Goal: Task Accomplishment & Management: Manage account settings

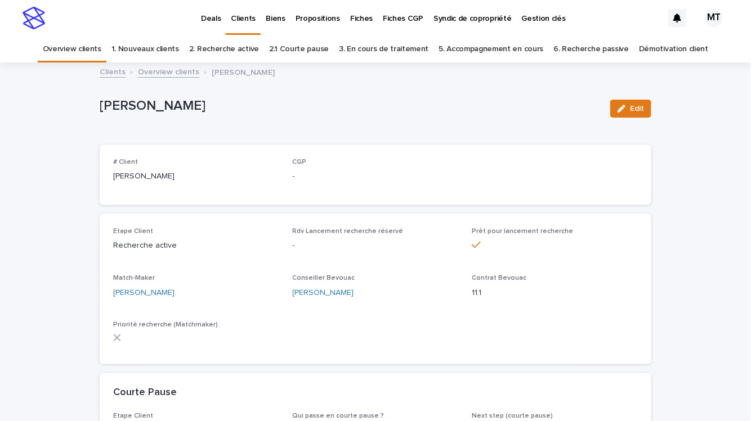
click at [300, 16] on p "Propositions" at bounding box center [318, 12] width 44 height 24
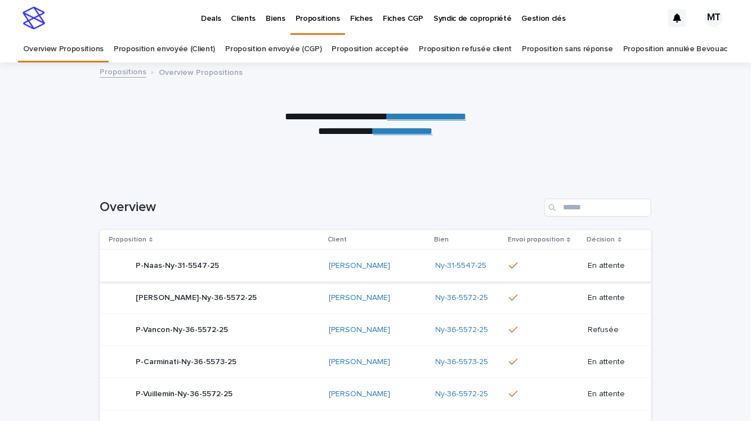
click at [181, 50] on link "Proposition envoyée (Client)" at bounding box center [164, 49] width 101 height 26
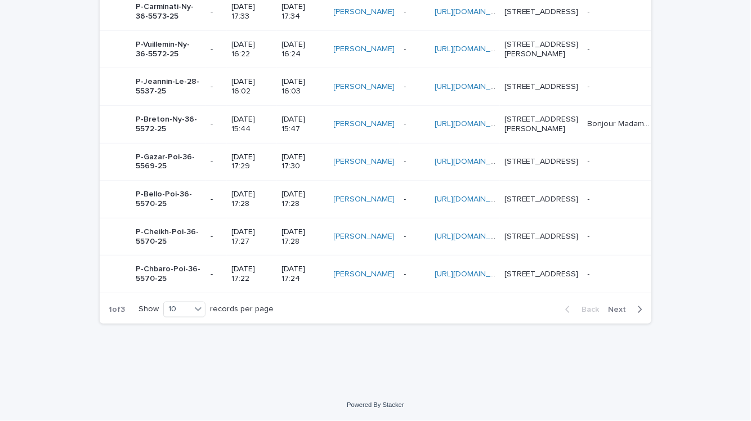
scroll to position [581, 0]
click at [631, 309] on span "Next" at bounding box center [620, 310] width 25 height 8
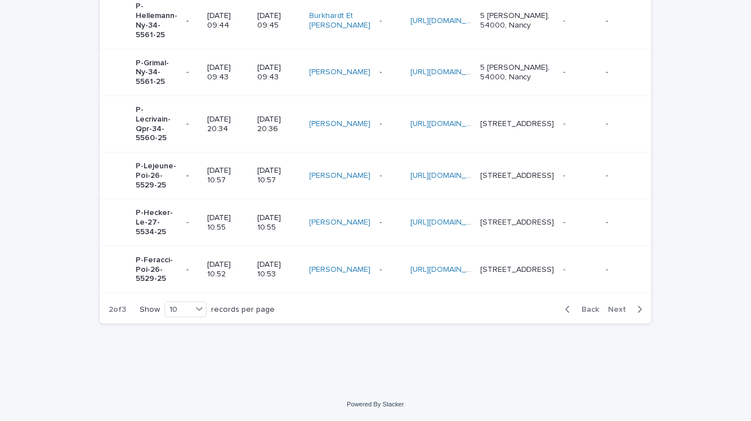
scroll to position [561, 0]
click at [622, 312] on span "Next" at bounding box center [620, 310] width 25 height 8
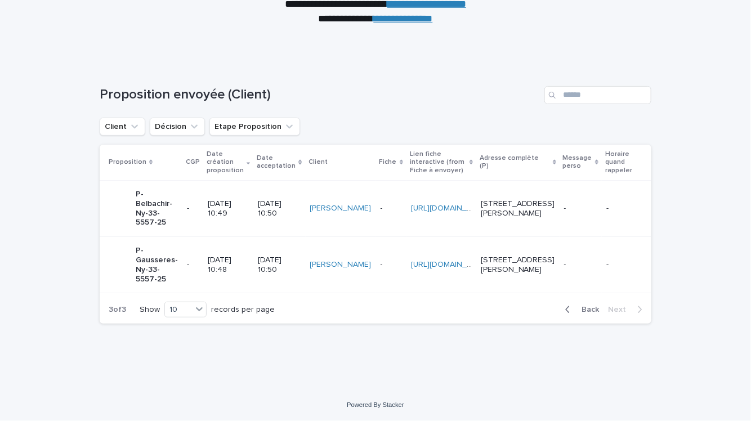
scroll to position [141, 0]
click at [195, 260] on td "-" at bounding box center [192, 265] width 21 height 56
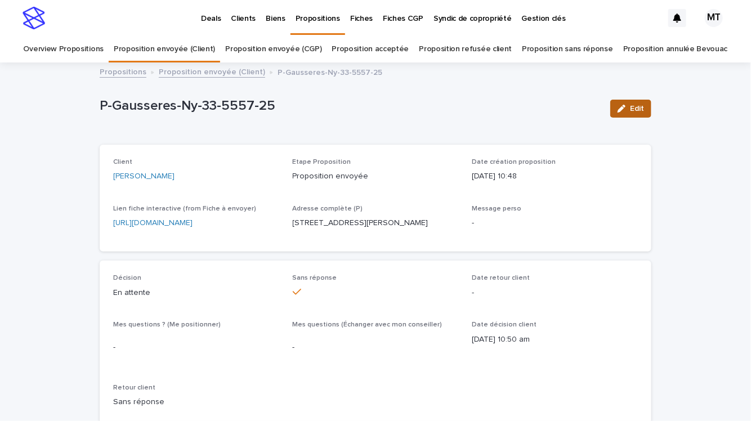
click at [636, 110] on span "Edit" at bounding box center [637, 109] width 14 height 8
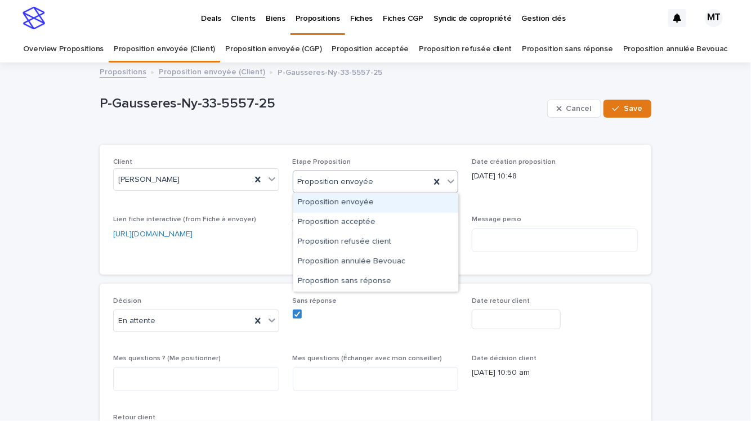
click at [377, 176] on div "Proposition envoyée" at bounding box center [361, 182] width 137 height 19
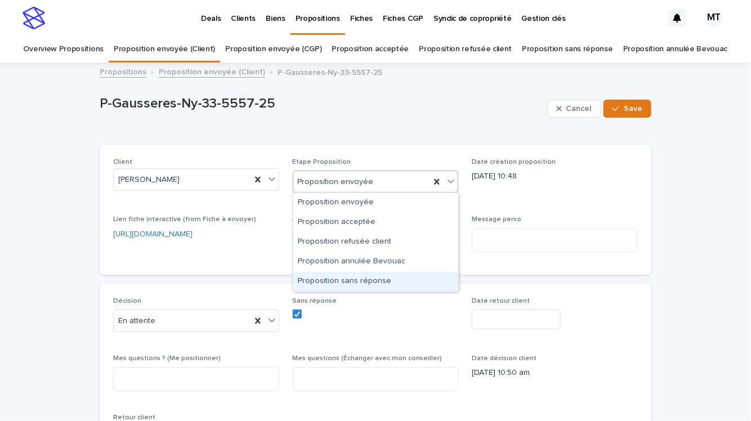
click at [346, 280] on div "Proposition sans réponse" at bounding box center [375, 282] width 165 height 20
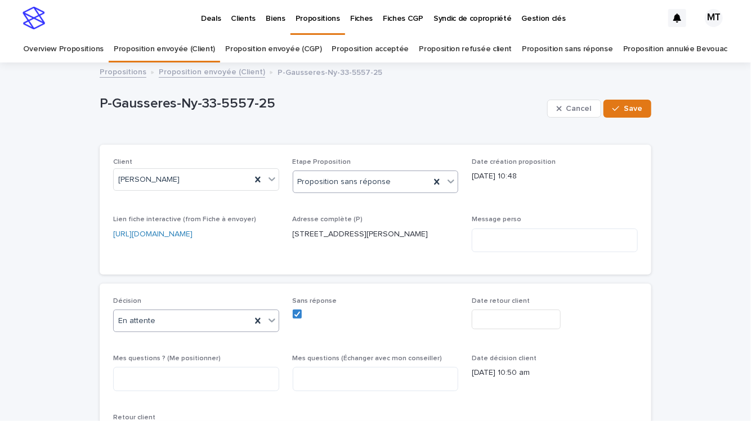
click at [209, 316] on div "En attente" at bounding box center [182, 321] width 137 height 19
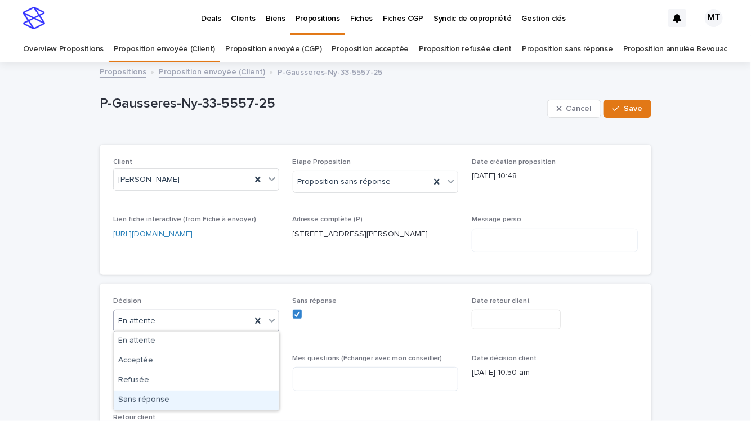
click at [181, 394] on div "Sans réponse" at bounding box center [196, 401] width 165 height 20
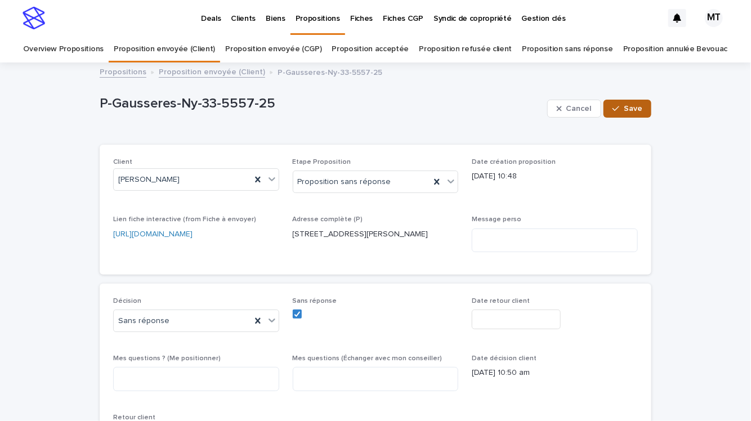
click at [628, 108] on span "Save" at bounding box center [633, 109] width 19 height 8
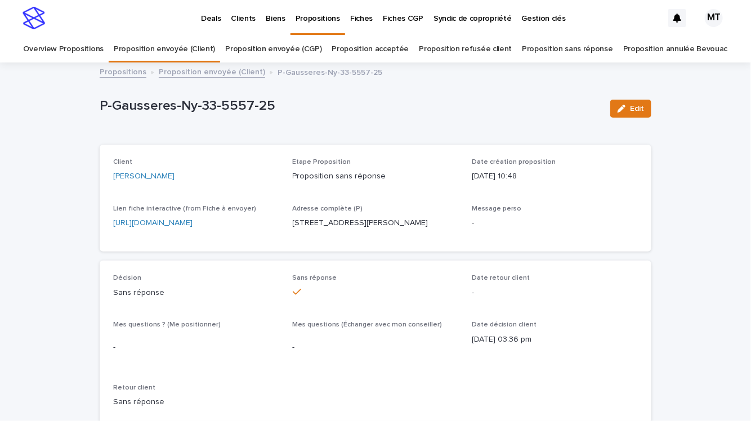
click at [241, 69] on link "Proposition envoyée (Client)" at bounding box center [212, 71] width 106 height 13
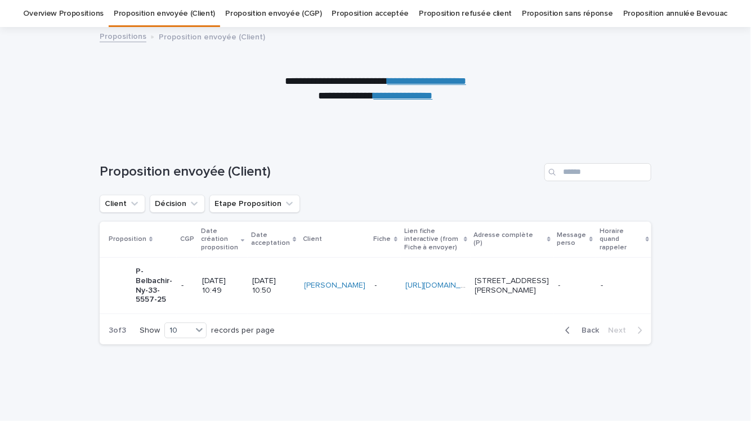
scroll to position [75, 0]
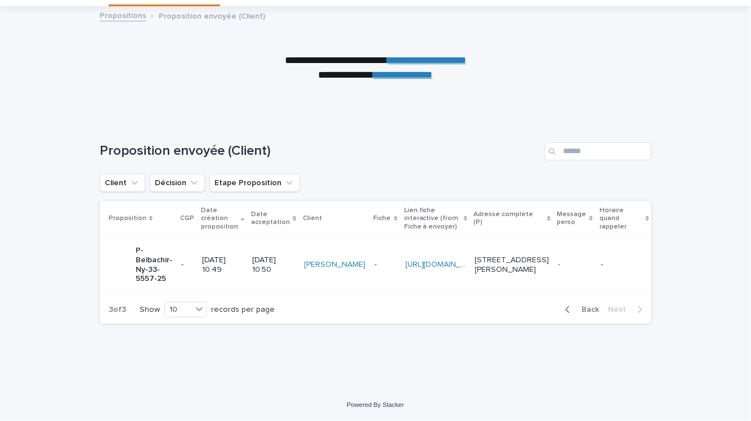
click at [267, 257] on p "[DATE] 10:50" at bounding box center [273, 265] width 43 height 19
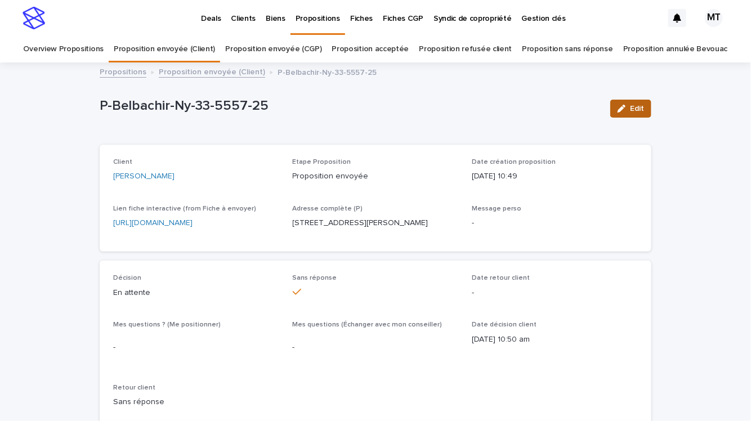
click at [636, 108] on span "Edit" at bounding box center [637, 109] width 14 height 8
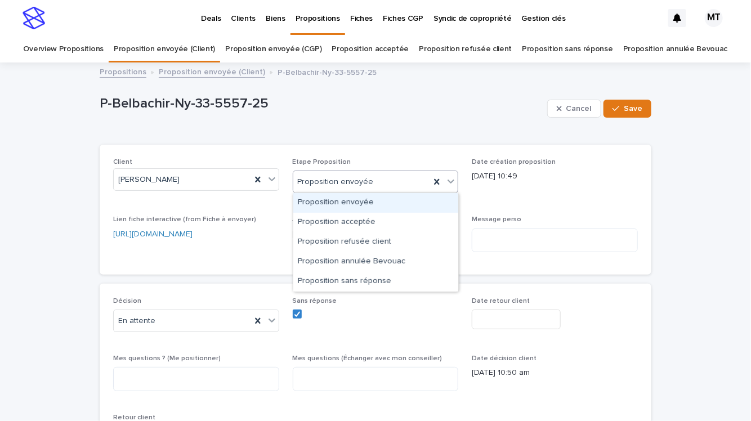
click at [346, 190] on div "Proposition envoyée" at bounding box center [361, 182] width 137 height 19
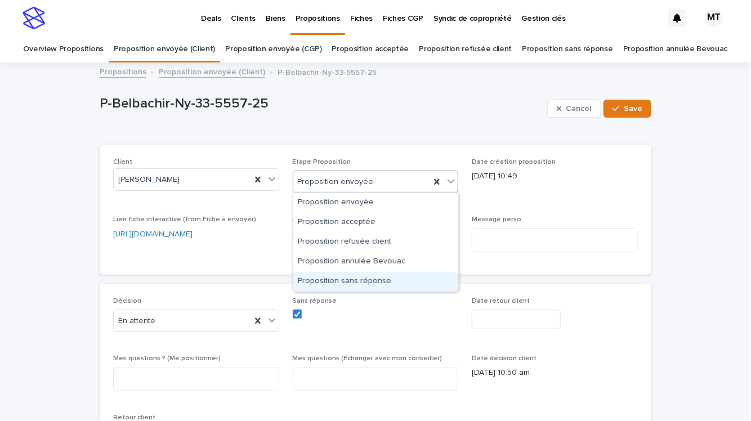
drag, startPoint x: 338, startPoint y: 230, endPoint x: 332, endPoint y: 274, distance: 44.4
click at [332, 274] on div "Proposition sans réponse" at bounding box center [375, 282] width 165 height 20
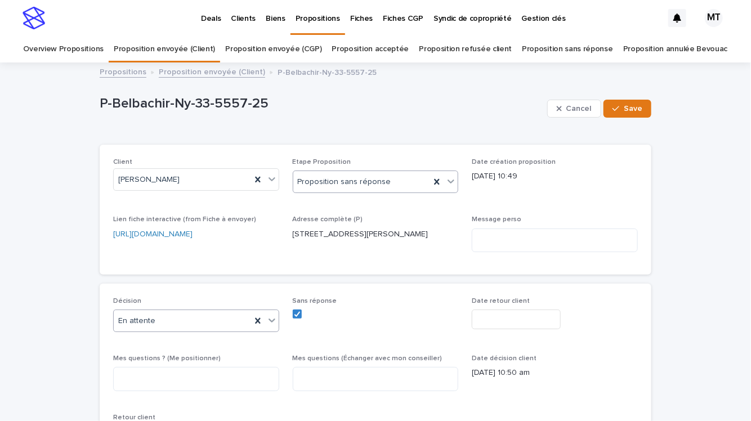
click at [199, 324] on div "En attente" at bounding box center [182, 321] width 137 height 19
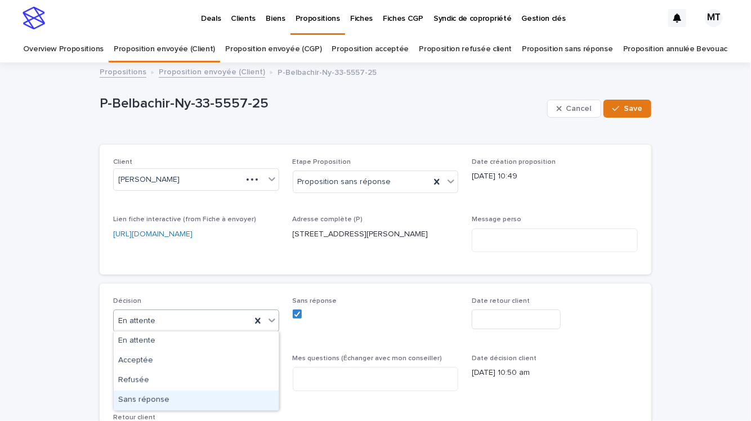
click at [180, 391] on div "Sans réponse" at bounding box center [196, 401] width 165 height 20
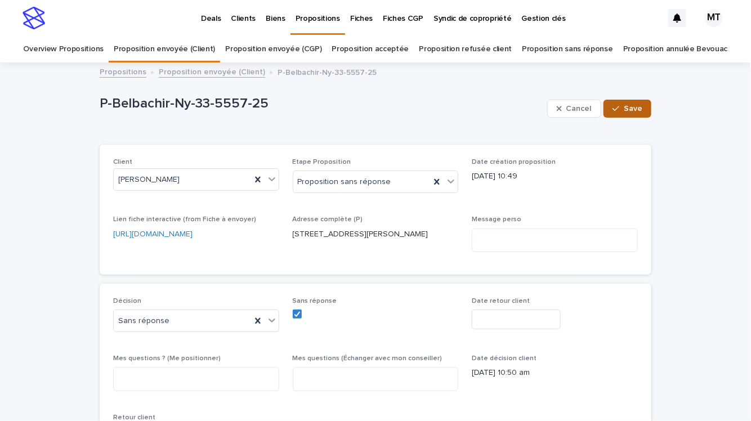
click at [632, 113] on button "Save" at bounding box center [628, 109] width 48 height 18
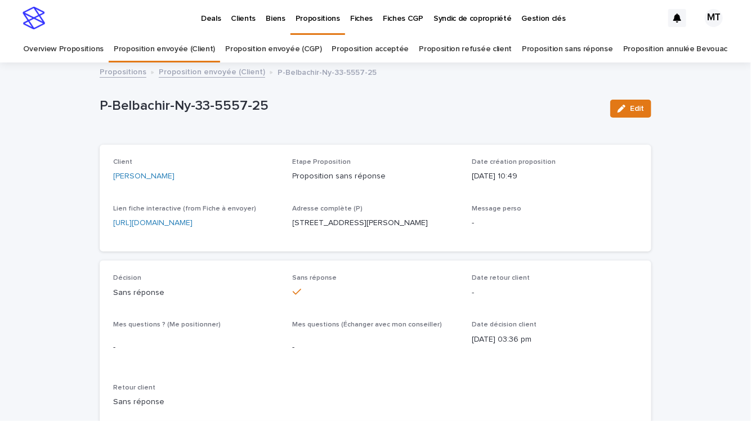
click at [247, 74] on link "Proposition envoyée (Client)" at bounding box center [212, 71] width 106 height 13
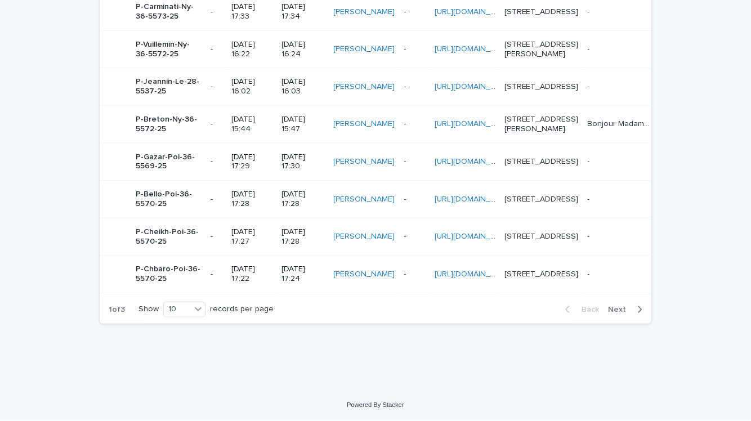
scroll to position [581, 0]
click at [622, 307] on span "Next" at bounding box center [620, 310] width 25 height 8
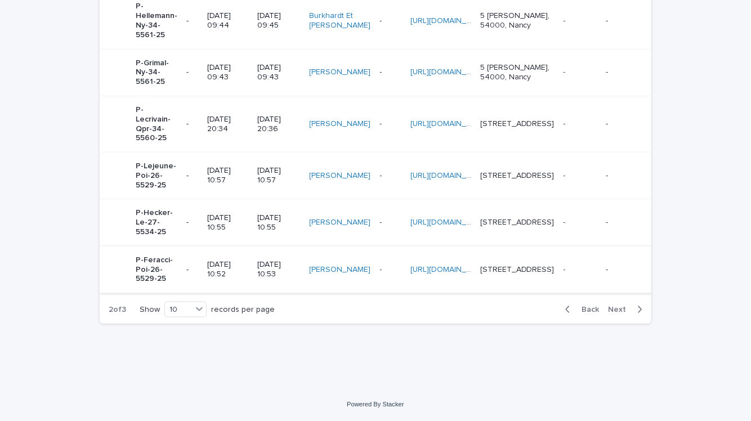
scroll to position [561, 0]
click at [253, 246] on td "[DATE] 10:53" at bounding box center [279, 269] width 52 height 47
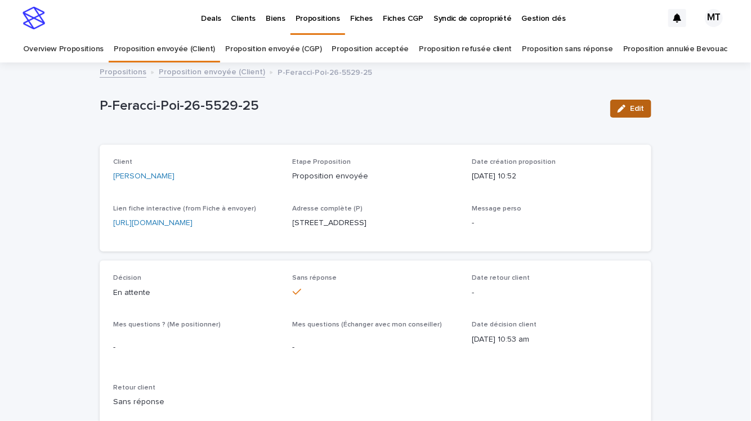
click at [640, 109] on span "Edit" at bounding box center [637, 109] width 14 height 8
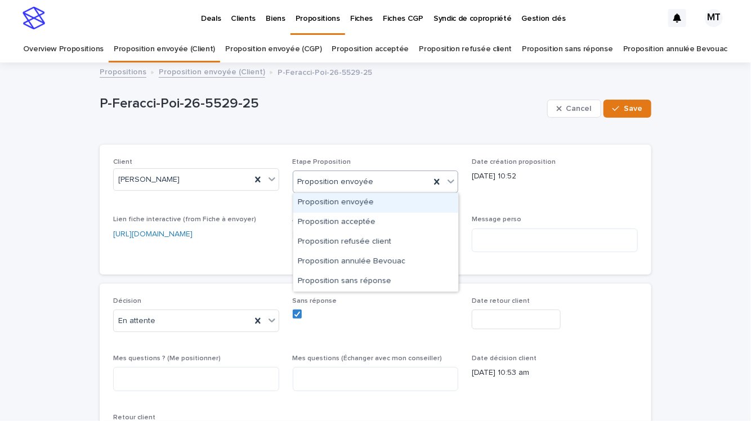
click at [381, 173] on div "Proposition envoyée" at bounding box center [361, 182] width 137 height 19
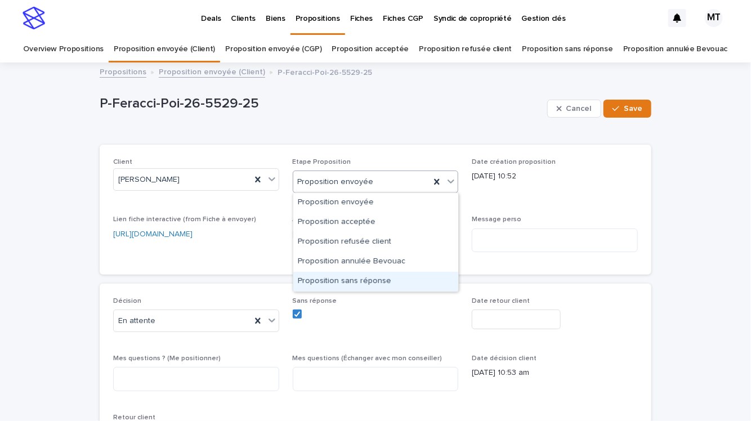
click at [346, 273] on div "Proposition sans réponse" at bounding box center [375, 282] width 165 height 20
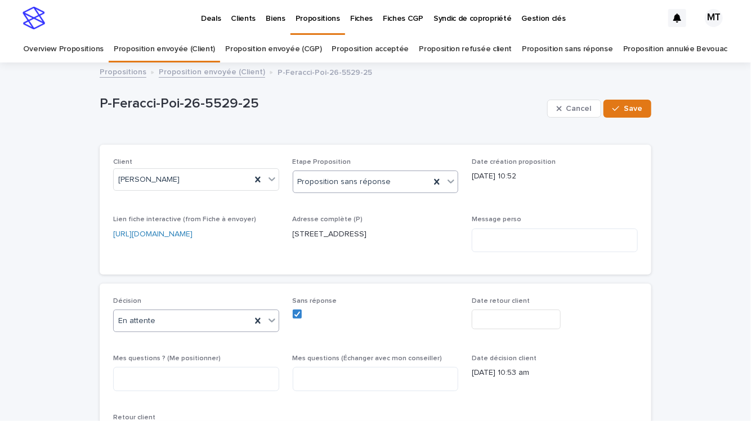
click at [219, 318] on div "En attente" at bounding box center [182, 321] width 137 height 19
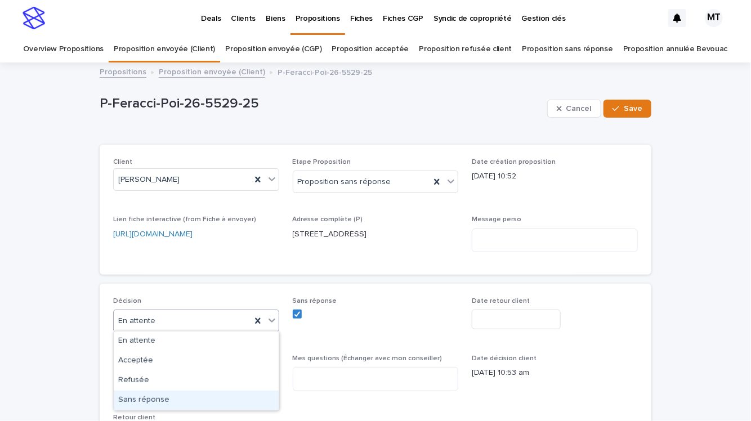
click at [189, 404] on div "Sans réponse" at bounding box center [196, 401] width 165 height 20
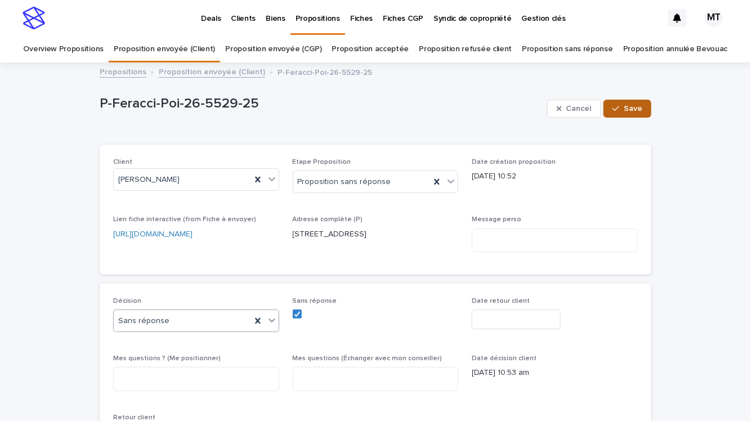
click at [627, 113] on button "Save" at bounding box center [628, 109] width 48 height 18
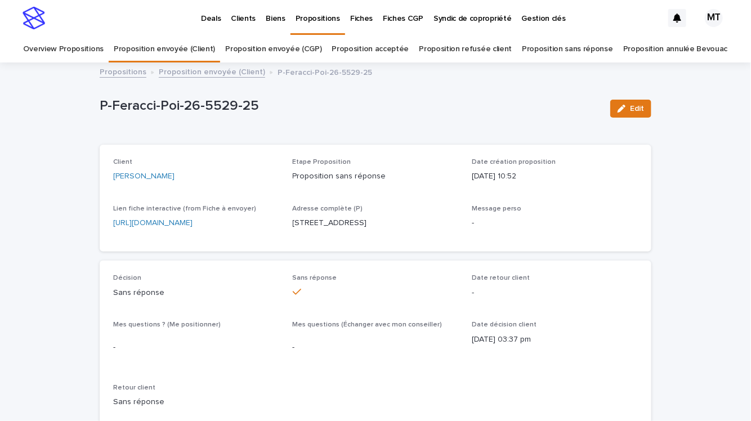
click at [245, 73] on link "Proposition envoyée (Client)" at bounding box center [212, 71] width 106 height 13
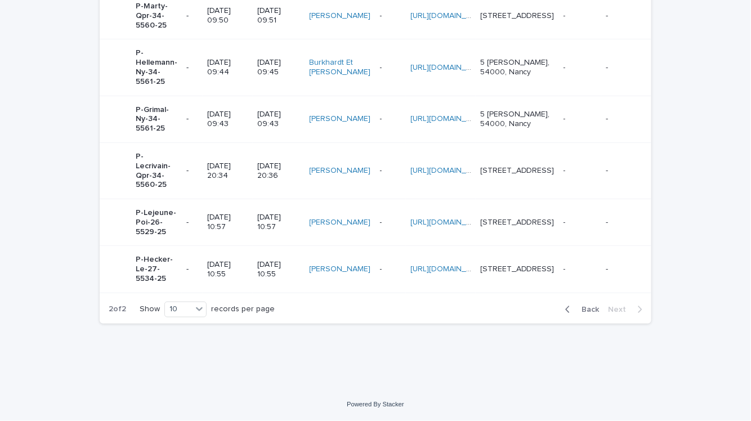
scroll to position [496, 0]
click at [217, 256] on div "[DATE] 10:55" at bounding box center [227, 270] width 41 height 28
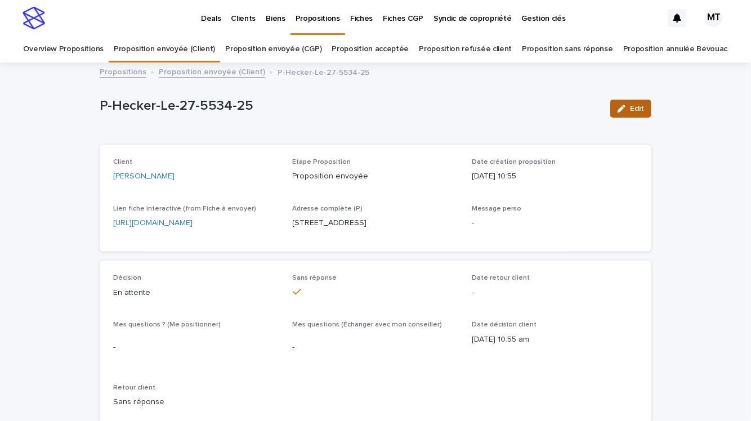
click at [627, 109] on div "button" at bounding box center [624, 109] width 12 height 8
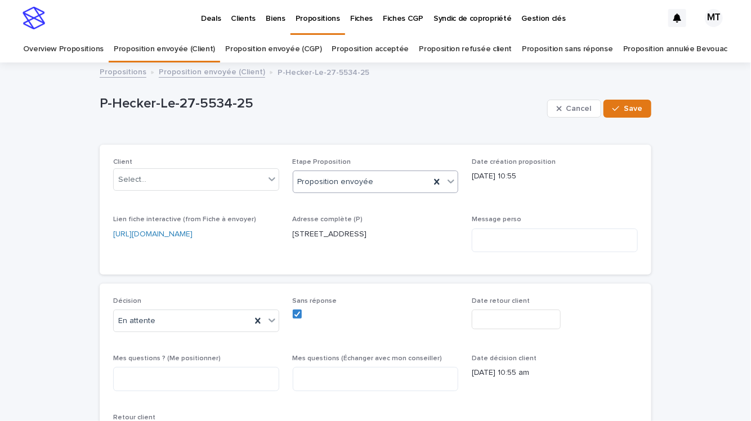
click at [371, 180] on div "Proposition envoyée" at bounding box center [361, 182] width 137 height 19
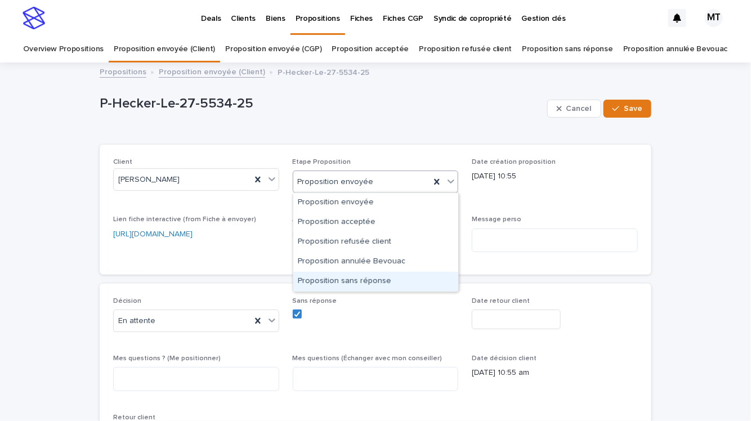
click at [340, 275] on div "Proposition sans réponse" at bounding box center [375, 282] width 165 height 20
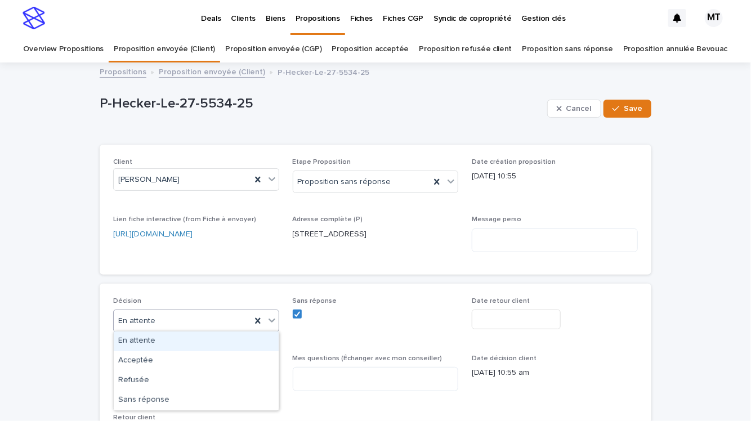
click at [218, 323] on div "En attente" at bounding box center [182, 321] width 137 height 19
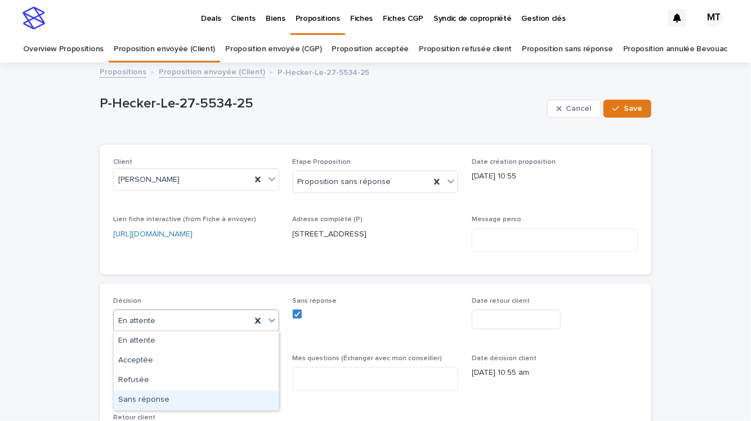
click at [216, 397] on div "Sans réponse" at bounding box center [196, 401] width 165 height 20
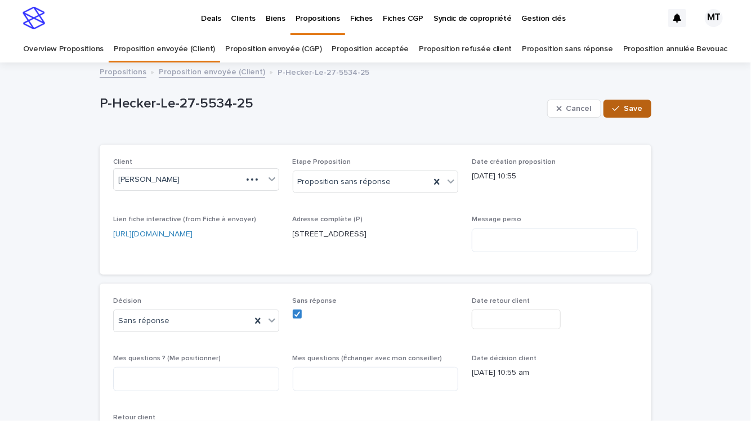
click at [634, 114] on button "Save" at bounding box center [628, 109] width 48 height 18
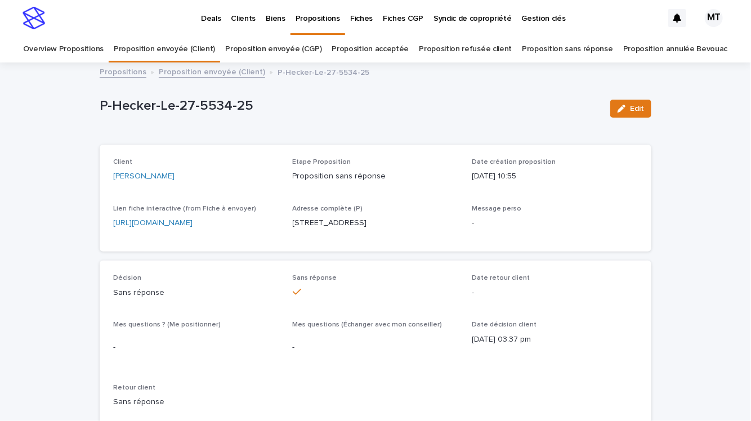
click at [242, 75] on link "Proposition envoyée (Client)" at bounding box center [212, 71] width 106 height 13
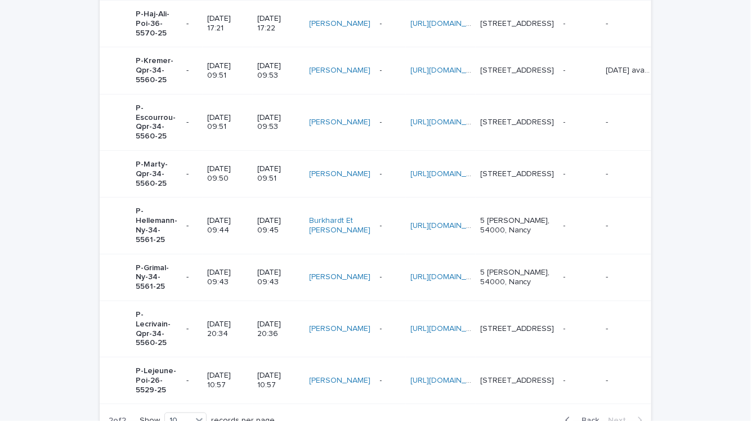
scroll to position [449, 0]
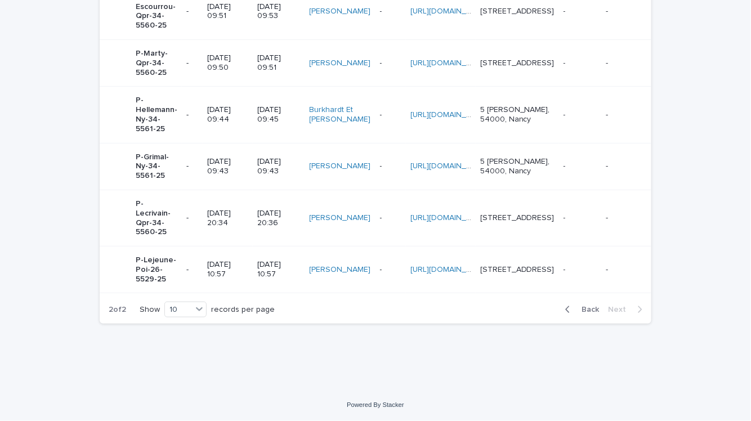
click at [232, 260] on p "[DATE] 10:57" at bounding box center [227, 269] width 41 height 19
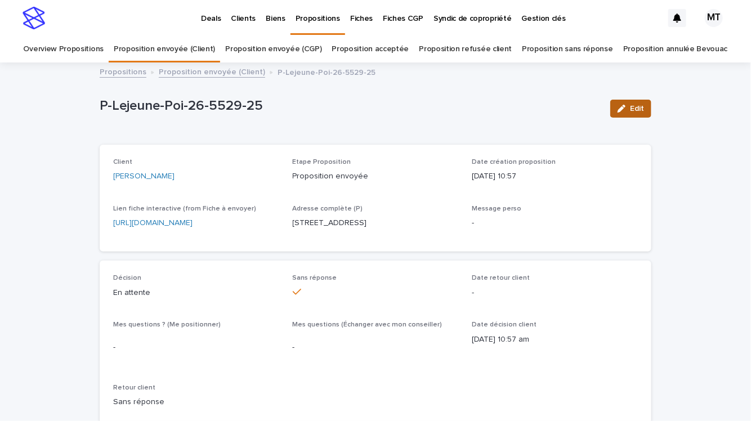
click at [631, 102] on button "Edit" at bounding box center [630, 109] width 41 height 18
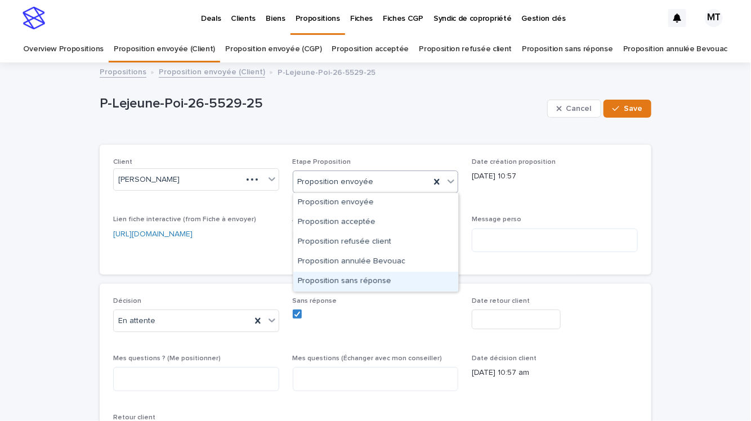
click at [319, 279] on div "Proposition sans réponse" at bounding box center [375, 282] width 165 height 20
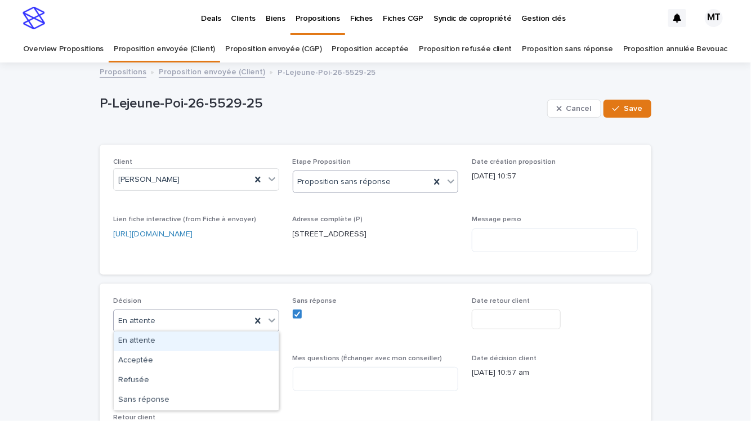
click at [218, 312] on div "En attente" at bounding box center [182, 321] width 137 height 19
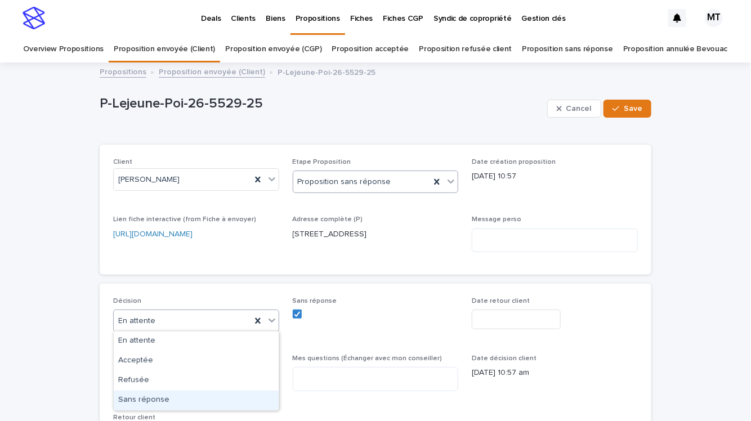
click at [195, 396] on div "Sans réponse" at bounding box center [196, 401] width 165 height 20
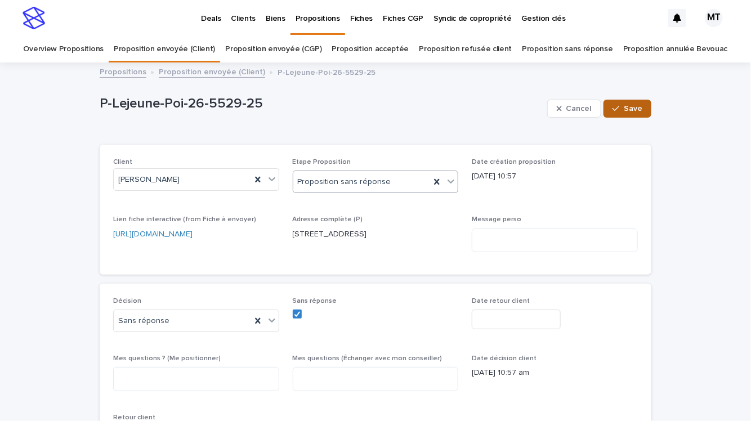
click at [637, 108] on span "Save" at bounding box center [633, 109] width 19 height 8
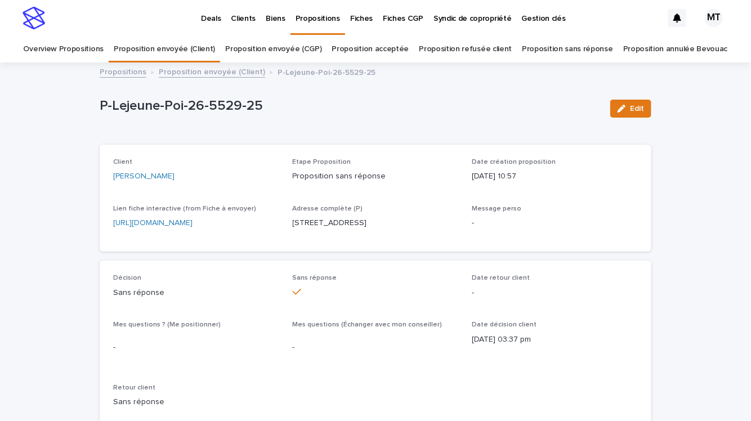
click at [240, 74] on link "Proposition envoyée (Client)" at bounding box center [212, 71] width 106 height 13
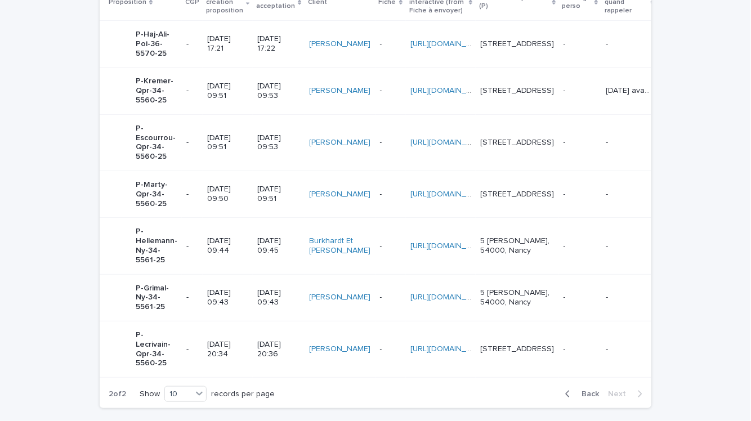
scroll to position [383, 0]
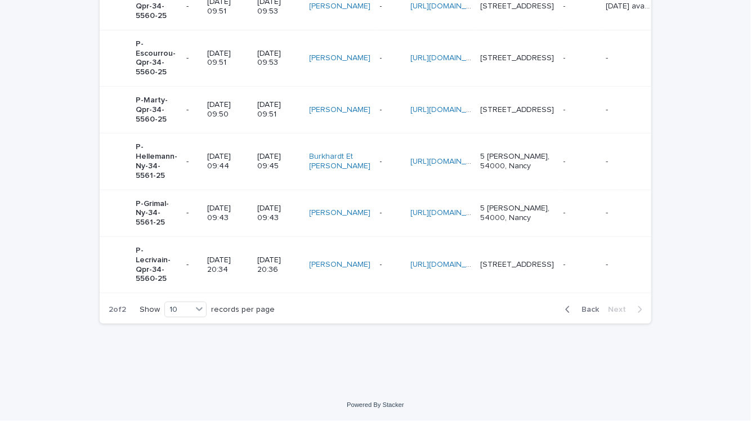
click at [230, 256] on p "[DATE] 20:34" at bounding box center [227, 265] width 41 height 19
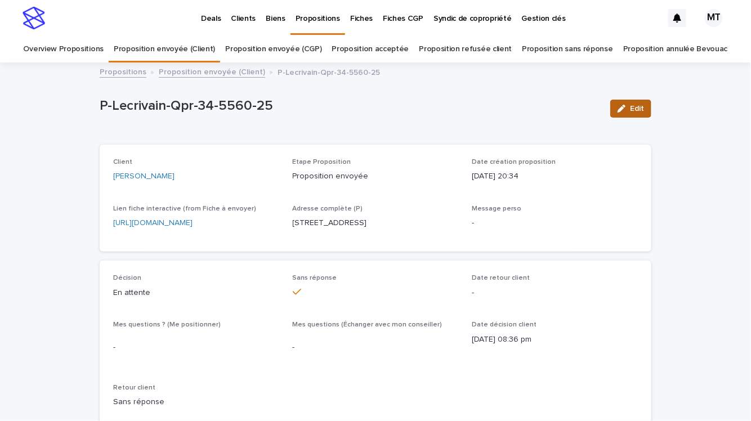
click at [627, 107] on div "button" at bounding box center [624, 109] width 12 height 8
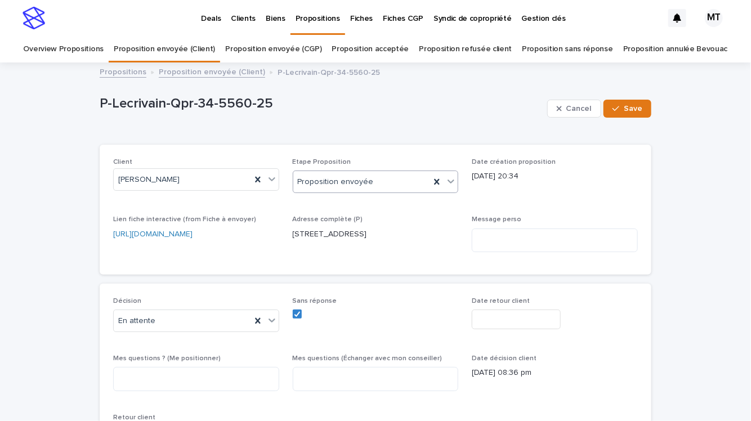
click at [375, 184] on input "text" at bounding box center [375, 182] width 1 height 10
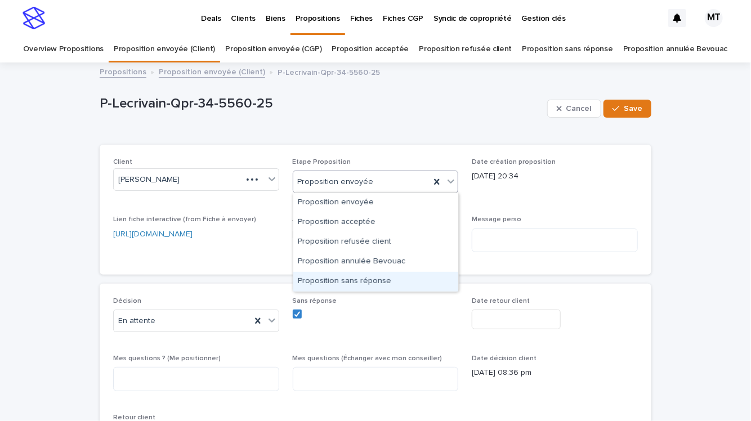
click at [346, 282] on div "Proposition sans réponse" at bounding box center [375, 282] width 165 height 20
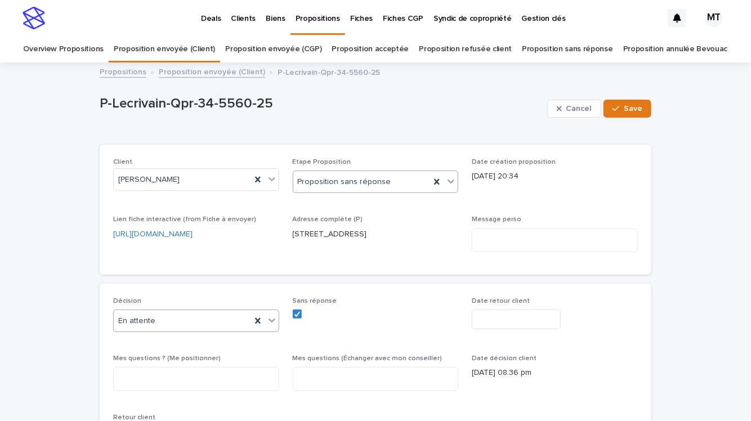
click at [215, 322] on div "En attente" at bounding box center [182, 321] width 137 height 19
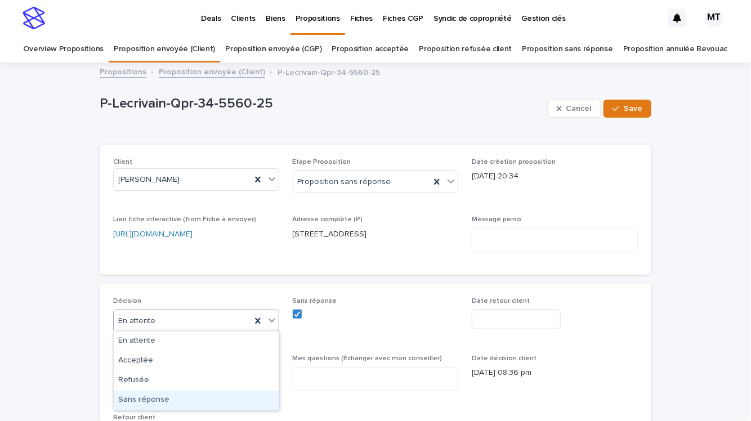
click at [188, 399] on div "Sans réponse" at bounding box center [196, 401] width 165 height 20
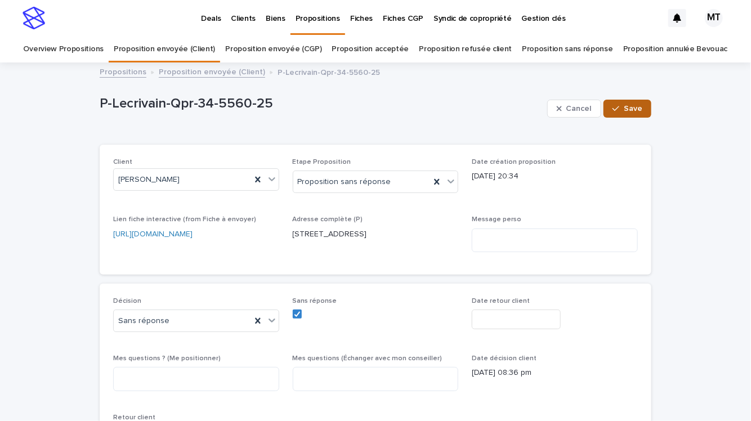
click at [634, 115] on button "Save" at bounding box center [628, 109] width 48 height 18
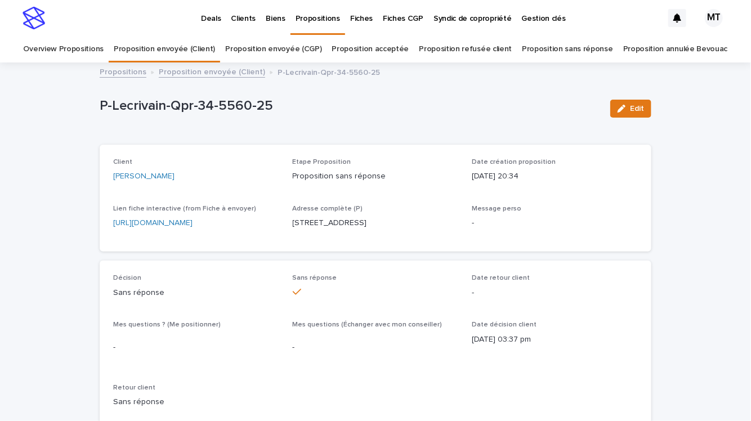
click at [227, 77] on link "Proposition envoyée (Client)" at bounding box center [212, 71] width 106 height 13
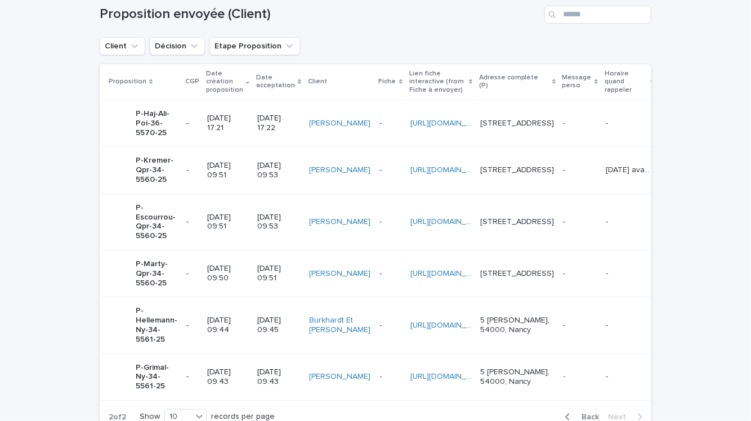
scroll to position [327, 0]
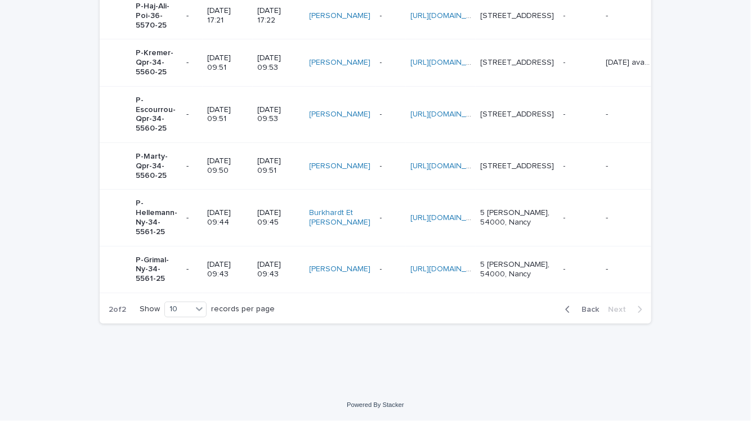
click at [239, 260] on p "[DATE] 09:43" at bounding box center [227, 269] width 41 height 19
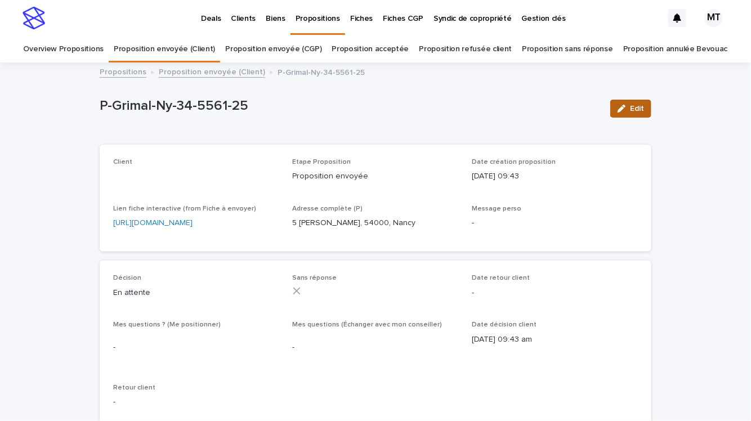
click at [626, 102] on button "Edit" at bounding box center [630, 109] width 41 height 18
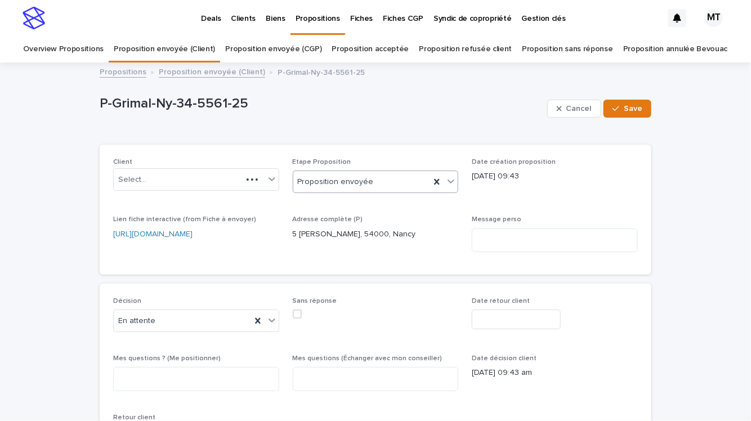
click at [371, 180] on div "Proposition envoyée" at bounding box center [361, 182] width 137 height 19
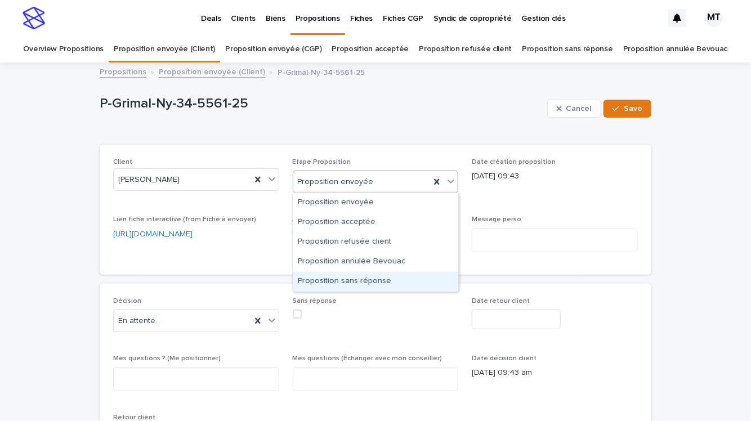
click at [336, 278] on div "Proposition sans réponse" at bounding box center [375, 282] width 165 height 20
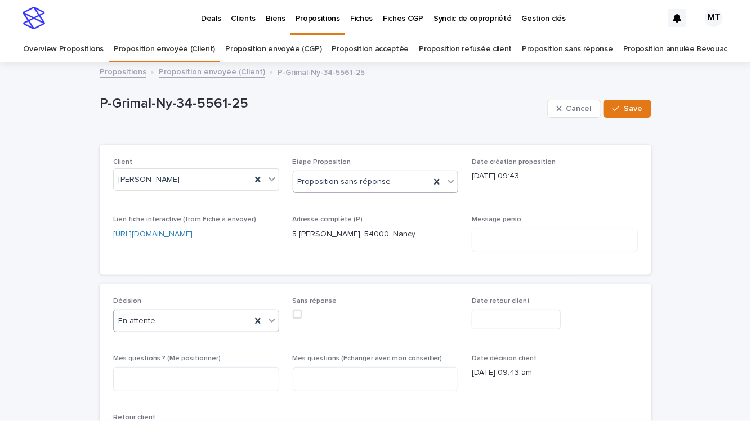
click at [204, 321] on div "En attente" at bounding box center [182, 321] width 137 height 19
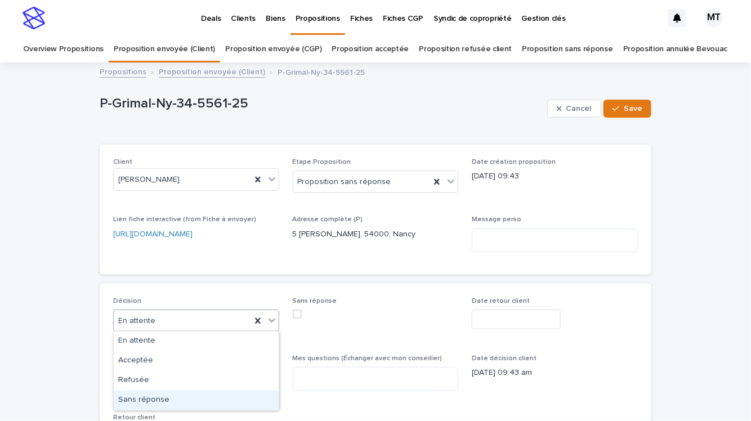
click at [190, 395] on div "Sans réponse" at bounding box center [196, 401] width 165 height 20
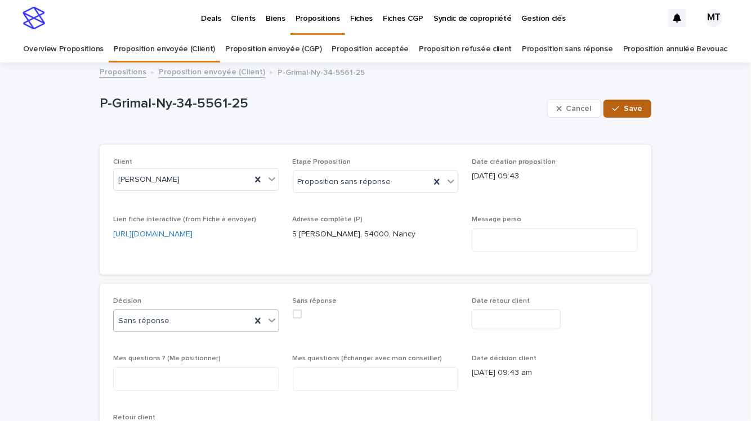
click at [636, 105] on span "Save" at bounding box center [633, 109] width 19 height 8
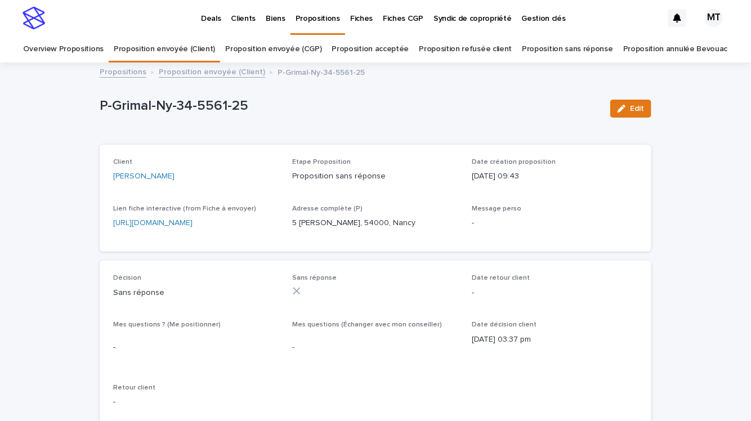
click at [237, 72] on link "Proposition envoyée (Client)" at bounding box center [212, 71] width 106 height 13
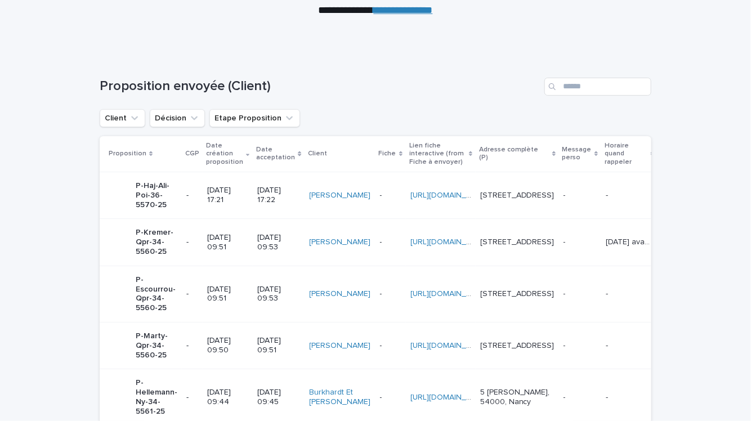
scroll to position [271, 0]
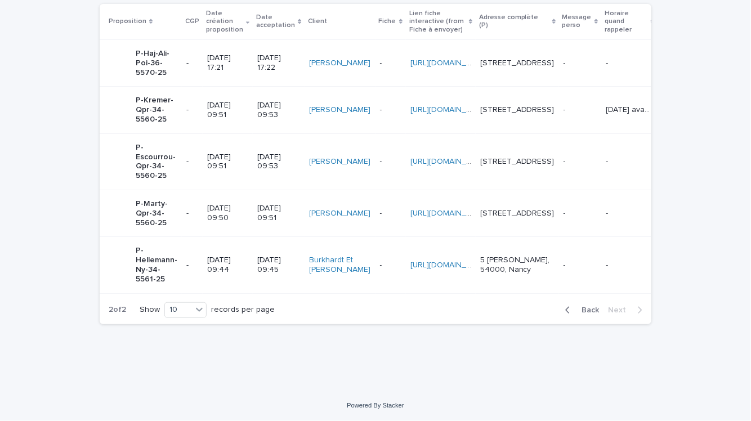
click at [237, 256] on p "[DATE] 09:44" at bounding box center [227, 265] width 41 height 19
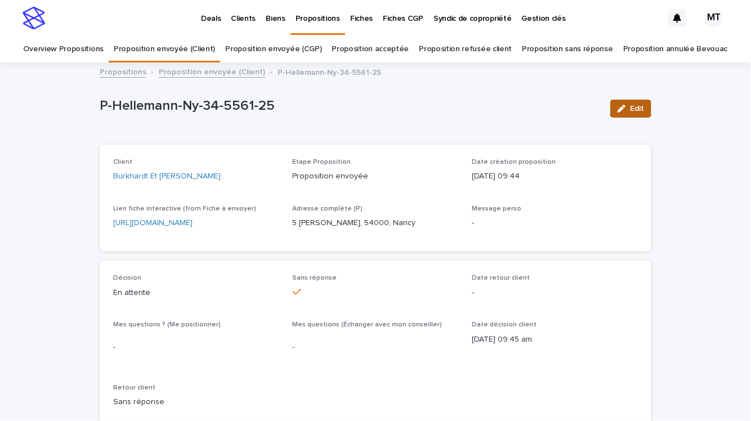
click at [632, 109] on span "Edit" at bounding box center [637, 109] width 14 height 8
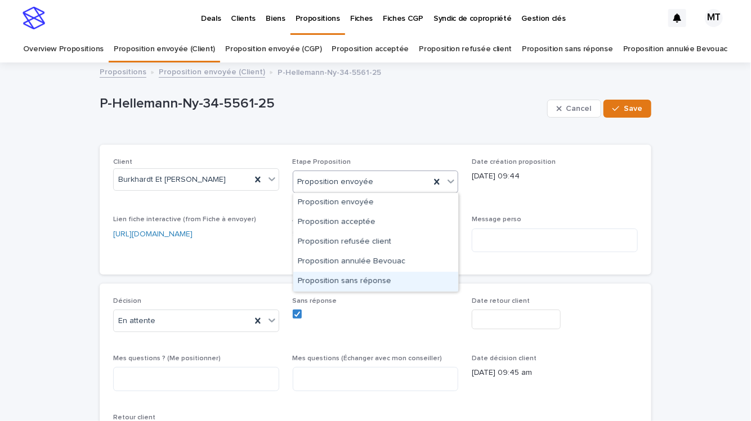
click at [332, 275] on div "Proposition sans réponse" at bounding box center [375, 282] width 165 height 20
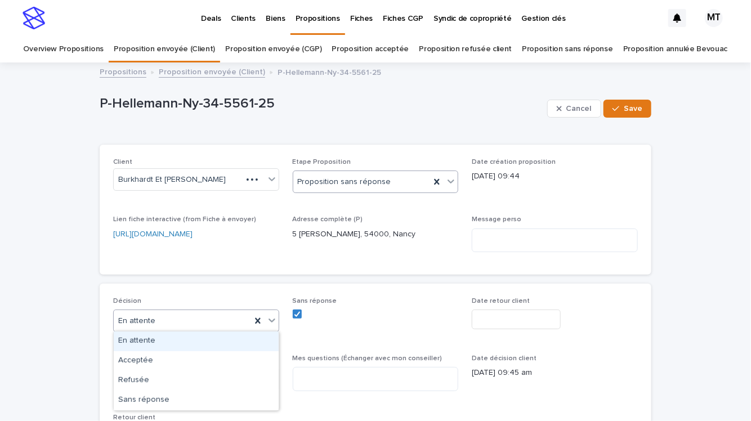
click at [211, 323] on div "En attente" at bounding box center [182, 321] width 137 height 19
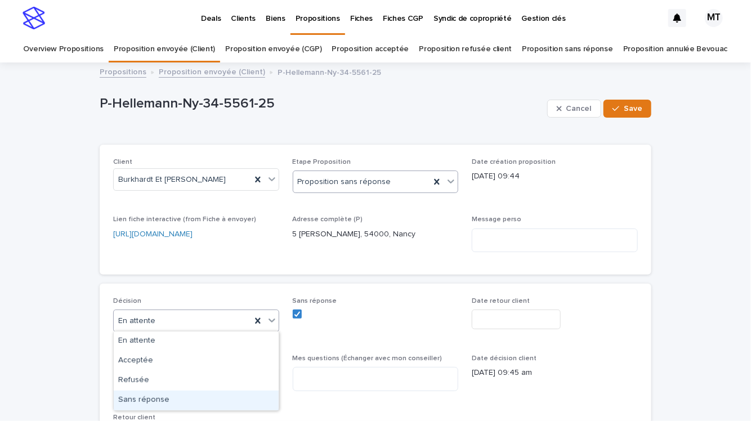
click at [198, 395] on div "Sans réponse" at bounding box center [196, 401] width 165 height 20
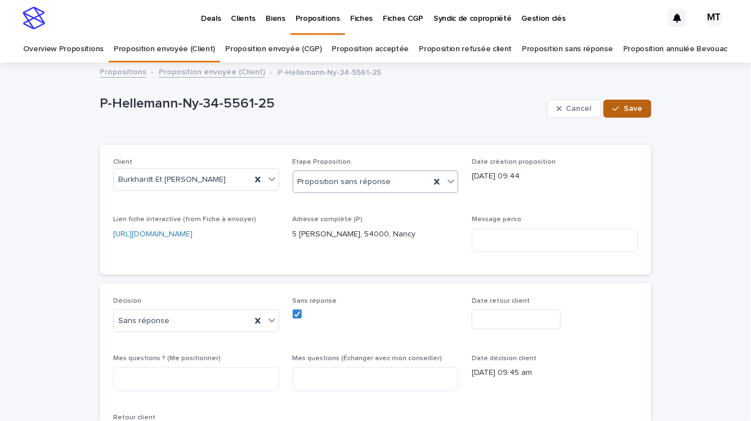
click at [630, 106] on span "Save" at bounding box center [633, 109] width 19 height 8
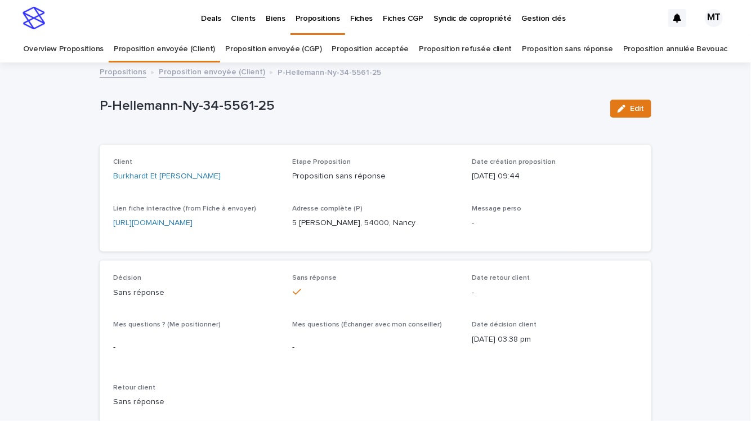
click at [242, 75] on link "Proposition envoyée (Client)" at bounding box center [212, 71] width 106 height 13
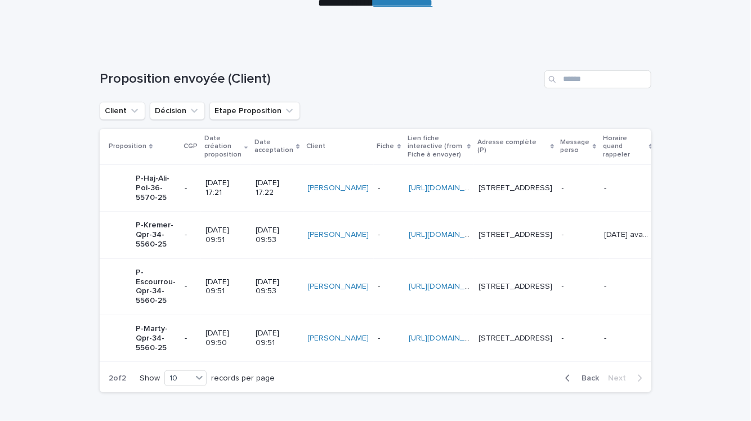
scroll to position [215, 0]
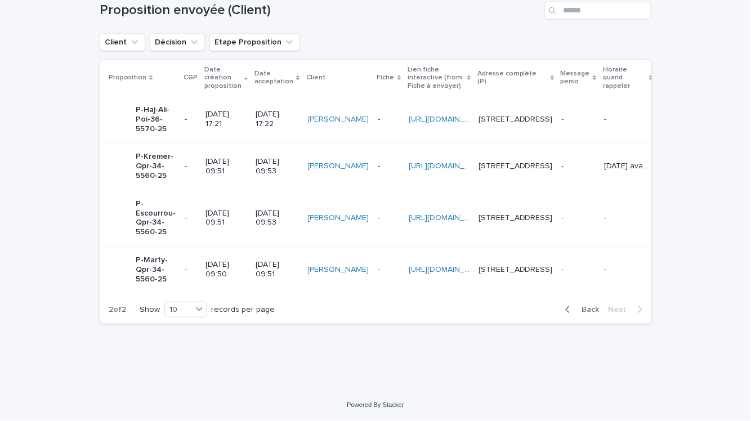
click at [240, 260] on p "[DATE] 09:50" at bounding box center [226, 269] width 41 height 19
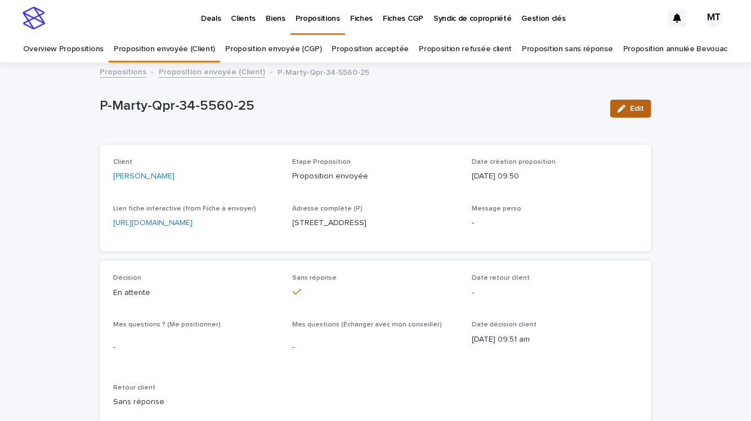
click at [626, 111] on icon "button" at bounding box center [622, 109] width 8 height 8
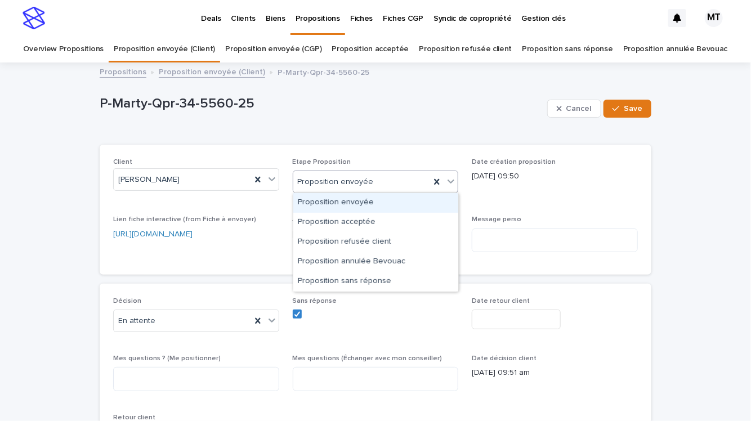
click at [421, 182] on div "Proposition envoyée" at bounding box center [361, 182] width 137 height 19
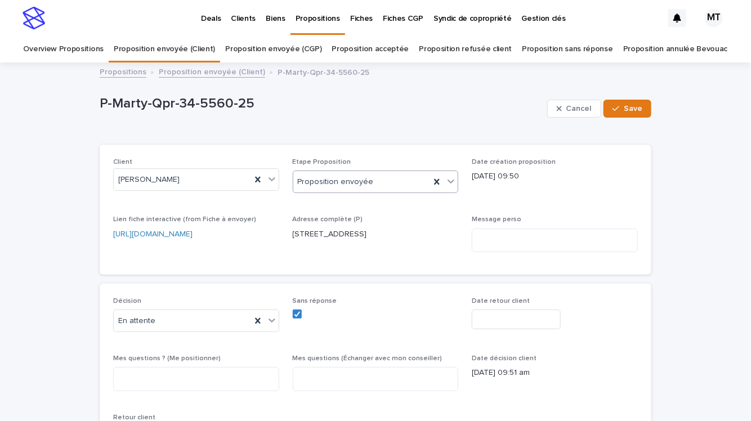
click at [380, 271] on div "Client [PERSON_NAME] Etape Proposition option Proposition sans réponse, selecte…" at bounding box center [376, 210] width 552 height 130
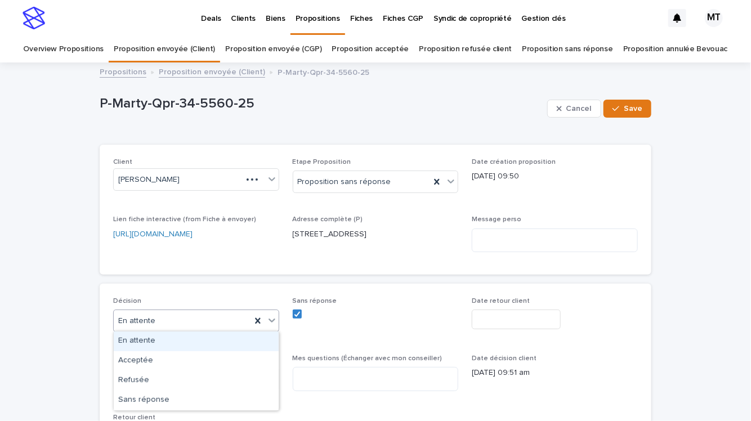
click at [230, 314] on div "En attente" at bounding box center [182, 321] width 137 height 19
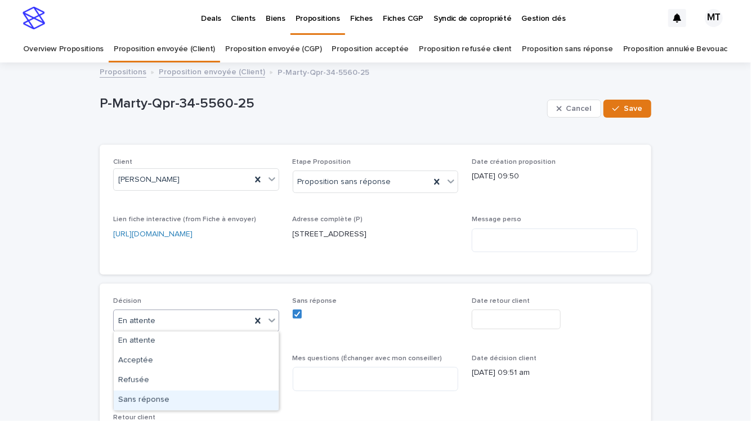
click at [213, 395] on div "Sans réponse" at bounding box center [196, 401] width 165 height 20
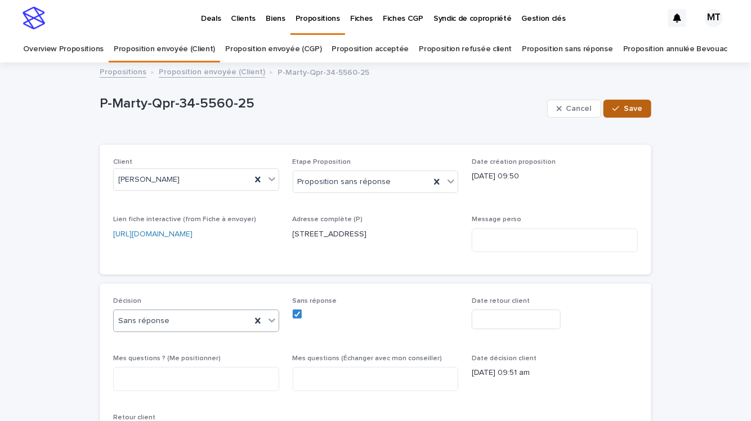
click at [637, 109] on span "Save" at bounding box center [633, 109] width 19 height 8
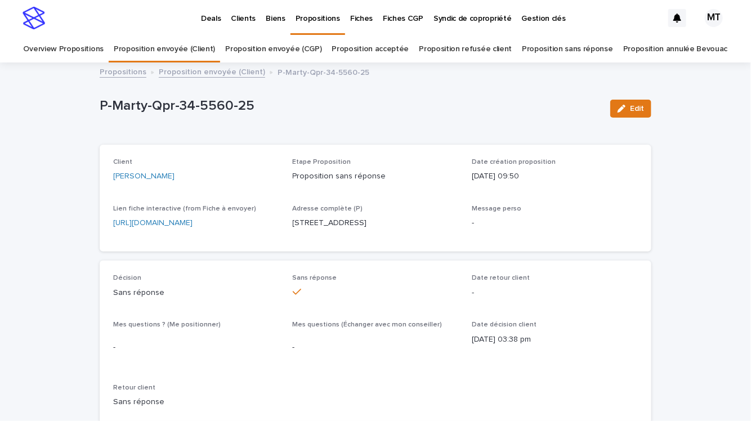
click at [230, 73] on link "Proposition envoyée (Client)" at bounding box center [212, 71] width 106 height 13
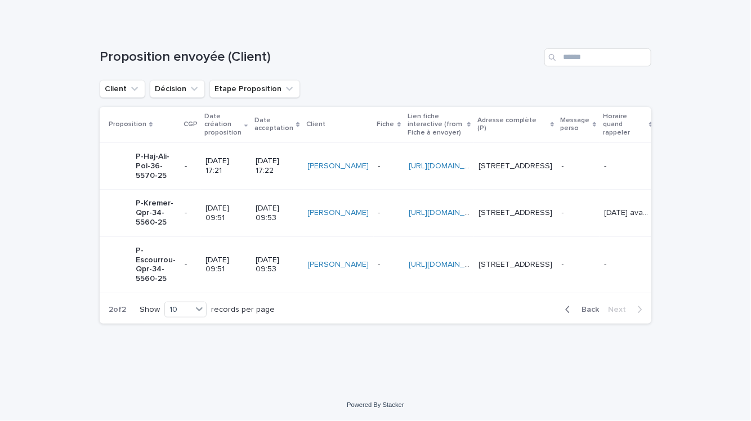
scroll to position [168, 0]
click at [233, 267] on div "[DATE] 09:51" at bounding box center [226, 265] width 41 height 28
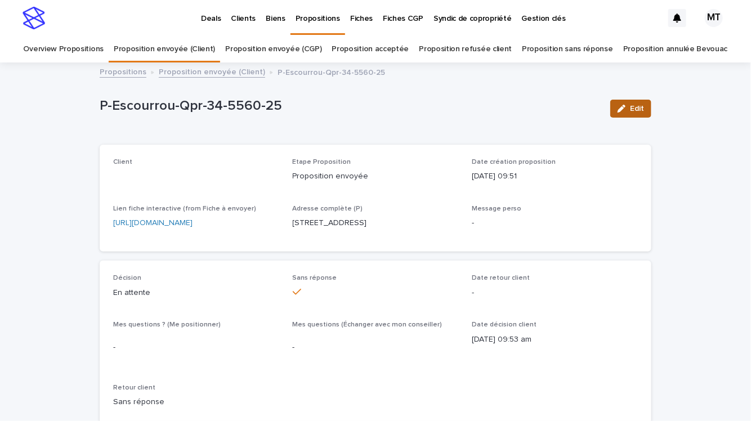
click at [639, 109] on span "Edit" at bounding box center [637, 109] width 14 height 8
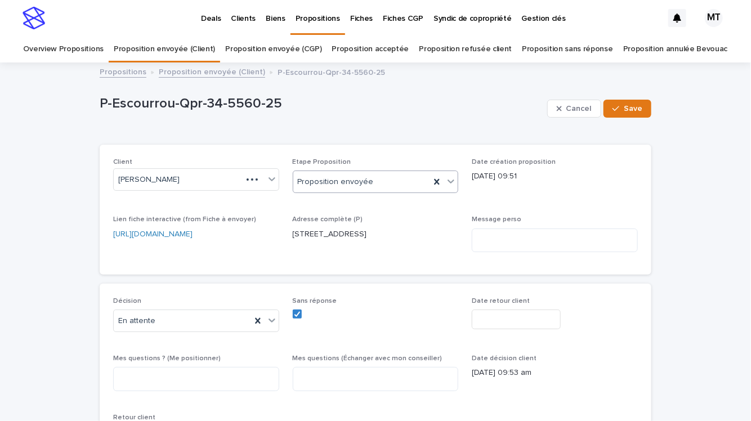
click at [365, 190] on div "Proposition envoyée" at bounding box center [376, 182] width 166 height 23
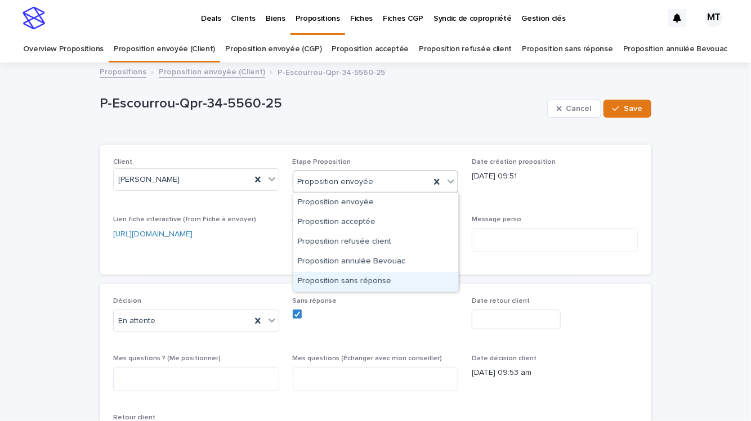
click at [347, 273] on div "Proposition sans réponse" at bounding box center [375, 282] width 165 height 20
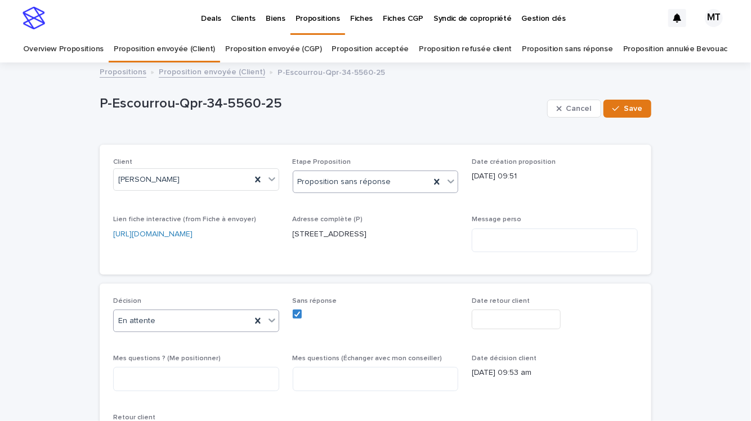
click at [215, 323] on div "En attente" at bounding box center [182, 321] width 137 height 19
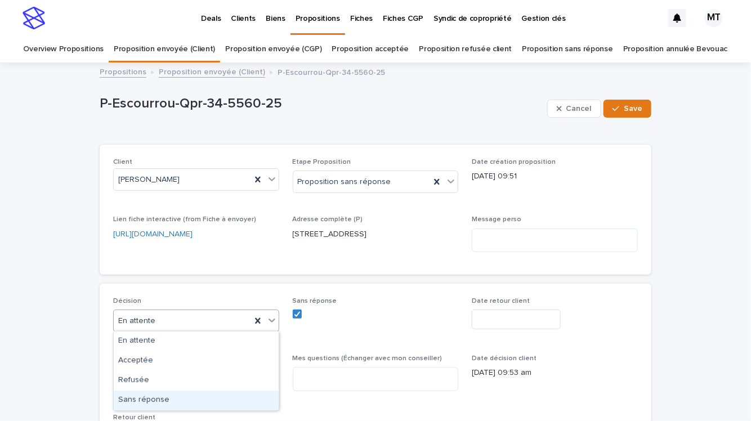
click at [207, 393] on div "Sans réponse" at bounding box center [196, 401] width 165 height 20
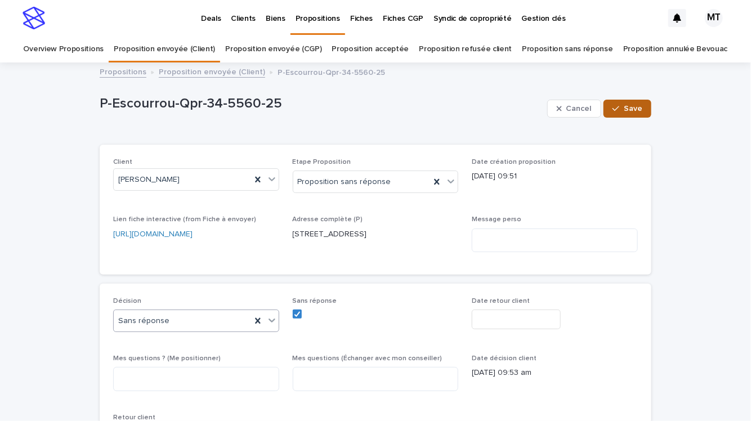
click at [639, 110] on span "Save" at bounding box center [633, 109] width 19 height 8
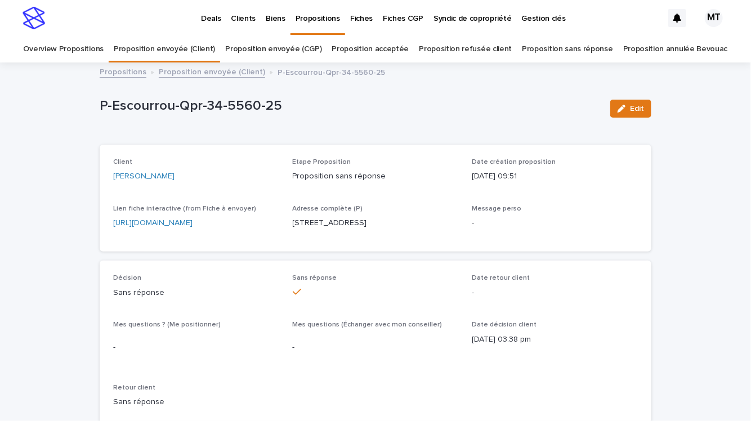
click at [239, 74] on link "Proposition envoyée (Client)" at bounding box center [212, 71] width 106 height 13
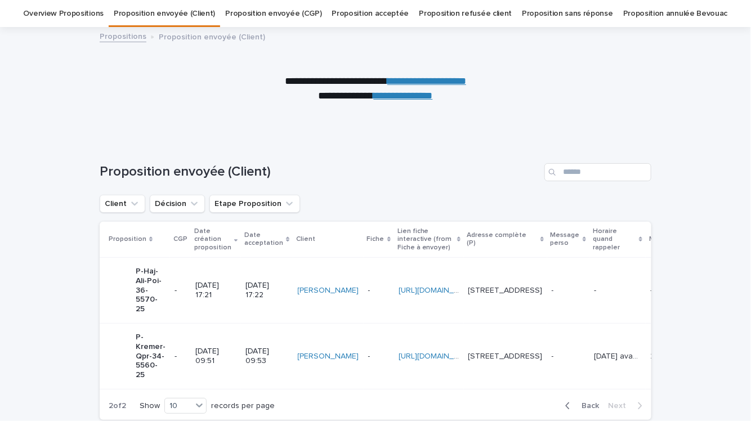
scroll to position [141, 0]
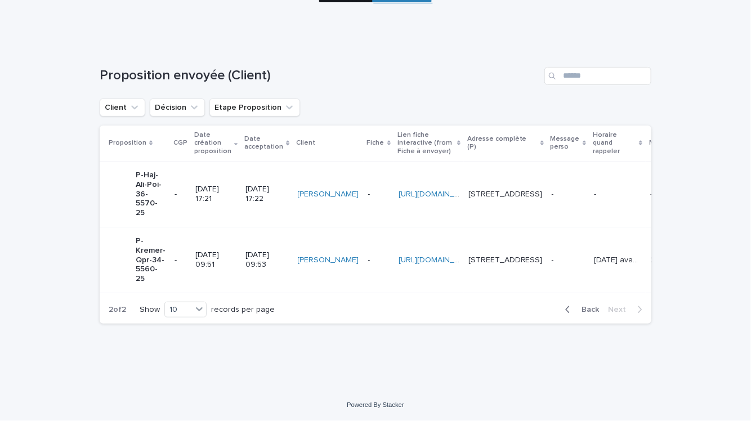
click at [270, 254] on p "[DATE] 09:53" at bounding box center [267, 260] width 43 height 19
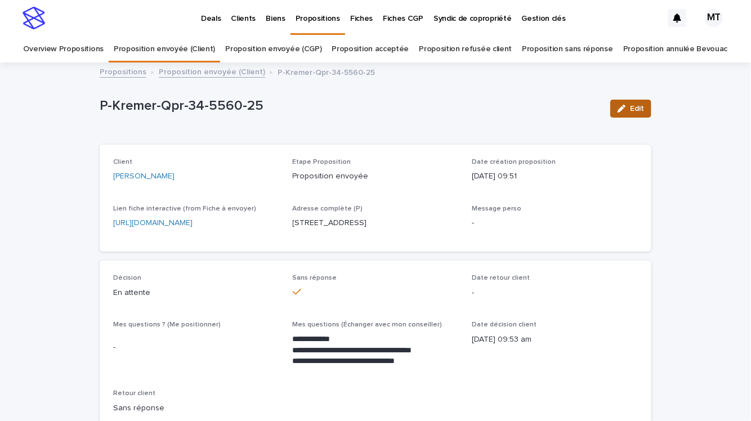
click at [643, 109] on span "Edit" at bounding box center [637, 109] width 14 height 8
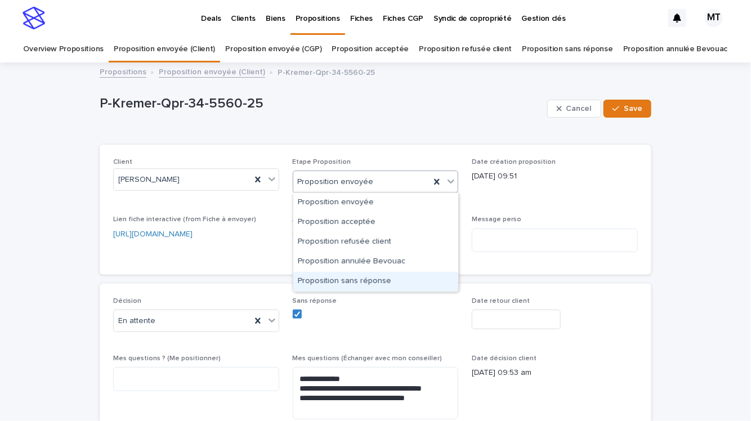
click at [331, 276] on div "Proposition sans réponse" at bounding box center [375, 282] width 165 height 20
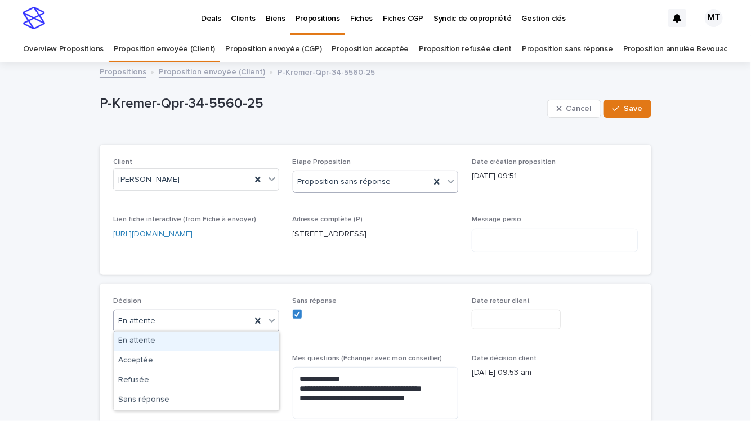
click at [230, 316] on div "En attente" at bounding box center [182, 321] width 137 height 19
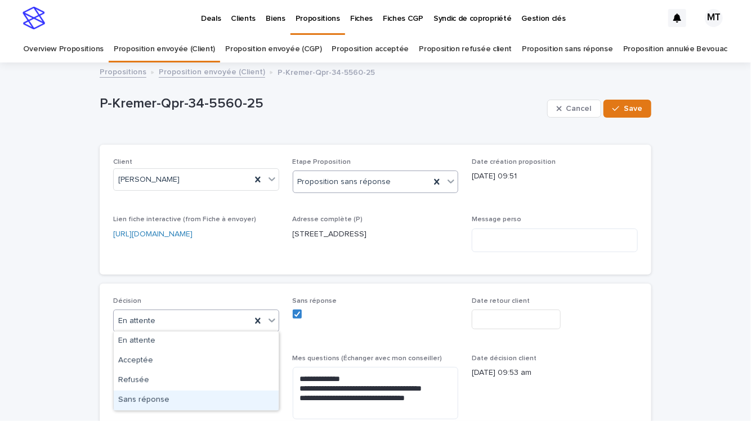
click at [198, 405] on div "Sans réponse" at bounding box center [196, 401] width 165 height 20
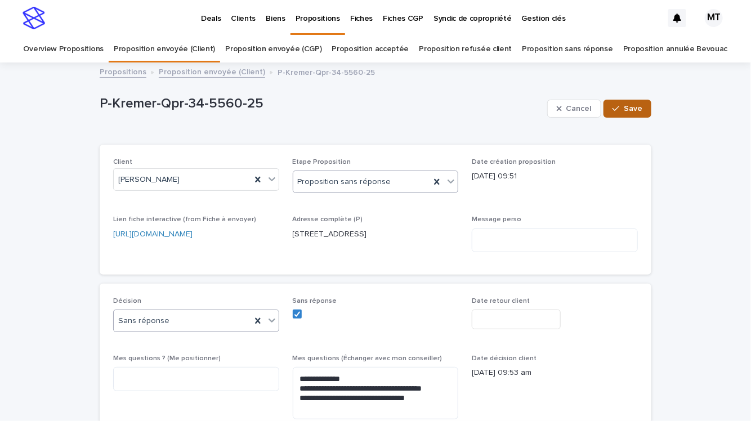
click at [638, 103] on button "Save" at bounding box center [628, 109] width 48 height 18
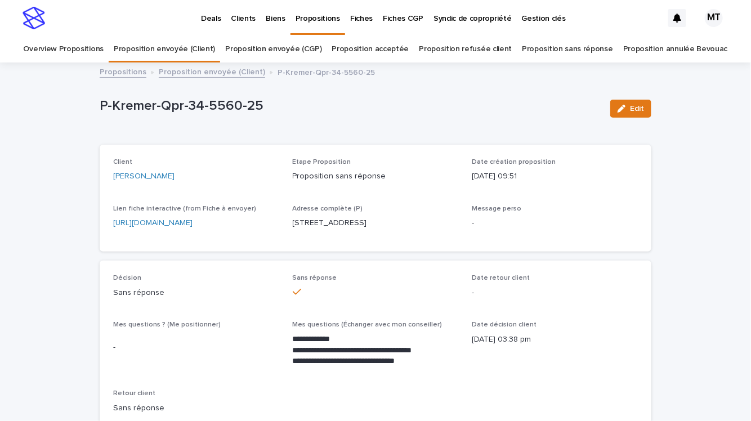
scroll to position [25, 0]
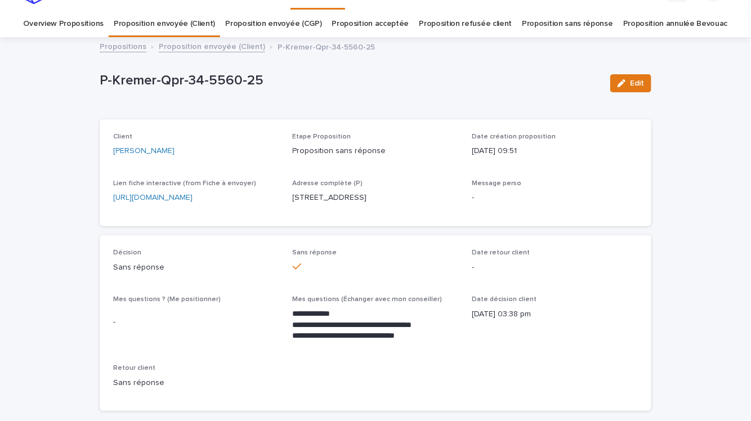
click at [248, 48] on link "Proposition envoyée (Client)" at bounding box center [212, 45] width 106 height 13
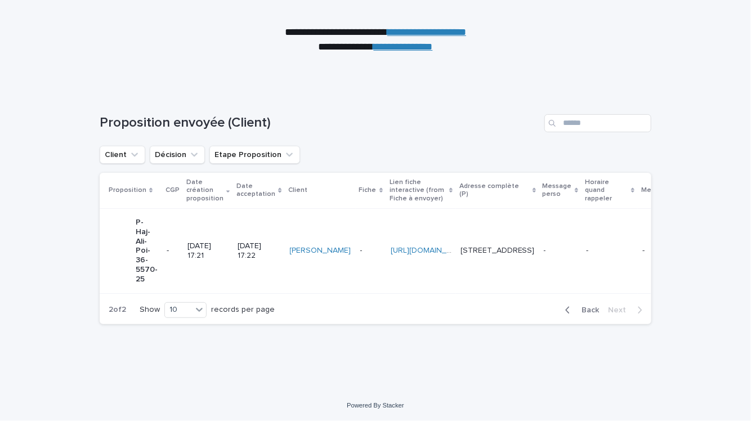
scroll to position [94, 0]
click at [235, 236] on td "[DATE] 17:22" at bounding box center [259, 250] width 52 height 85
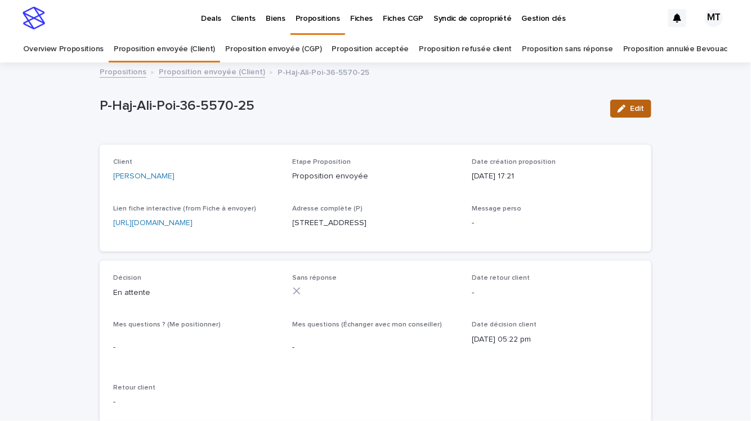
click at [635, 104] on button "Edit" at bounding box center [630, 109] width 41 height 18
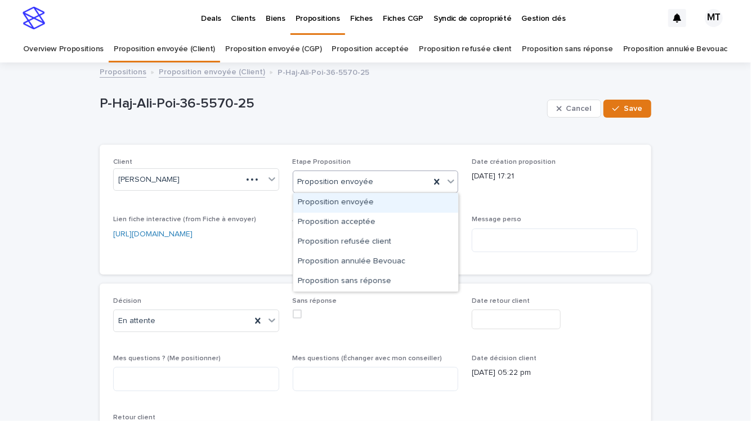
click at [409, 176] on div "Proposition envoyée" at bounding box center [361, 182] width 137 height 19
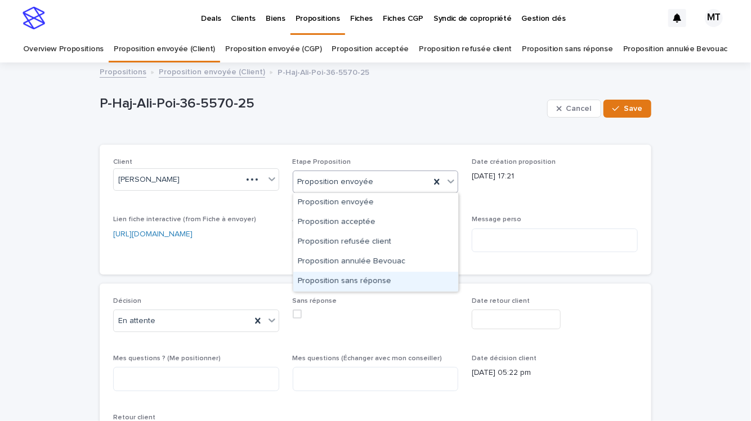
click at [362, 272] on div "Proposition sans réponse" at bounding box center [375, 282] width 165 height 20
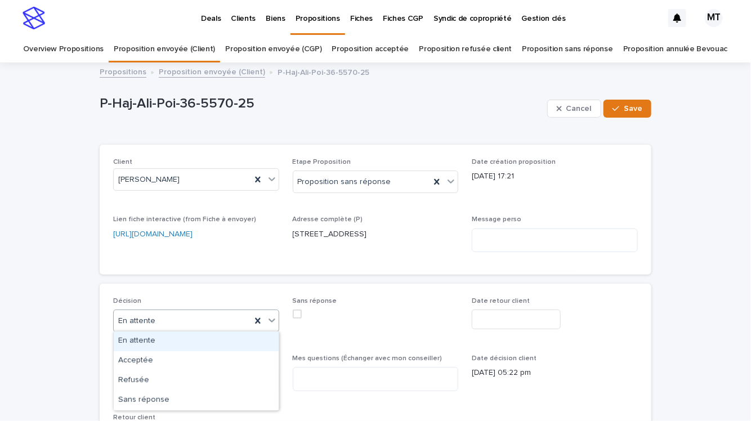
click at [201, 323] on div "En attente" at bounding box center [182, 321] width 137 height 19
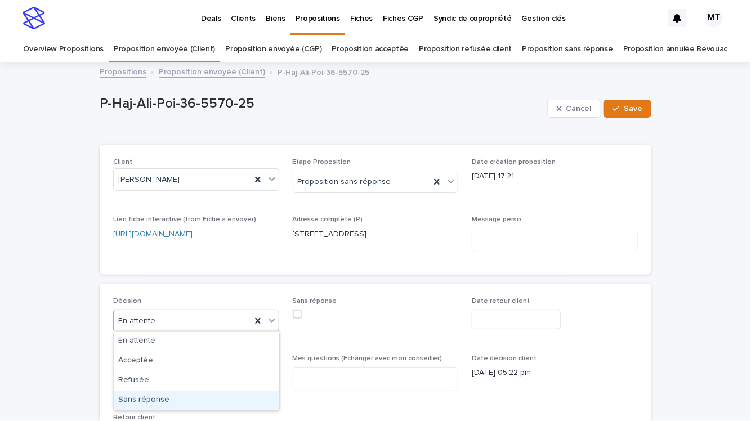
click at [195, 407] on div "Sans réponse" at bounding box center [196, 401] width 165 height 20
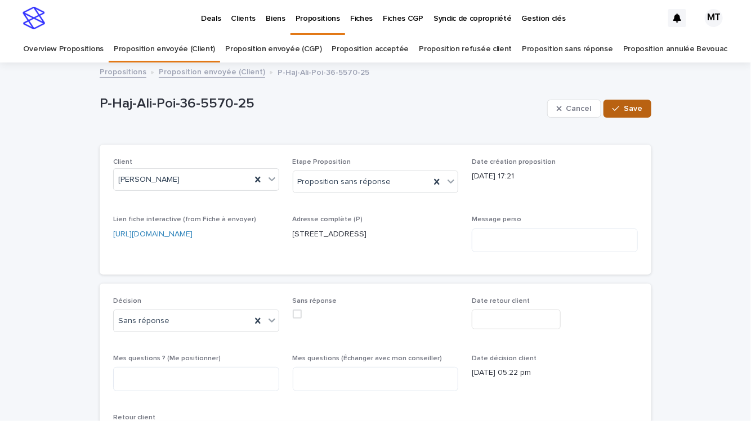
click at [630, 114] on button "Save" at bounding box center [628, 109] width 48 height 18
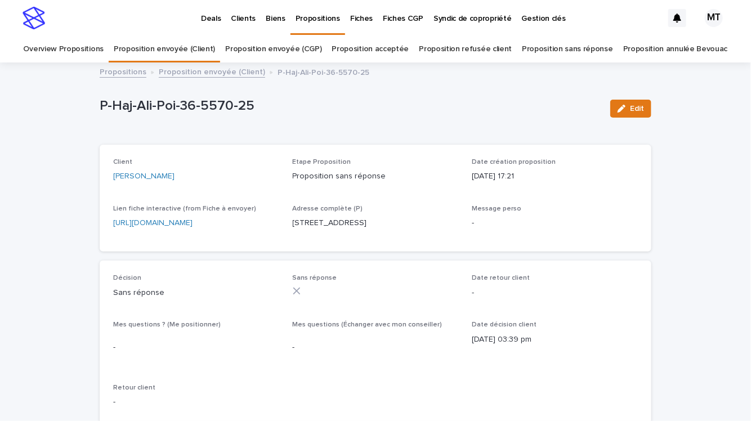
click at [231, 70] on link "Proposition envoyée (Client)" at bounding box center [212, 71] width 106 height 13
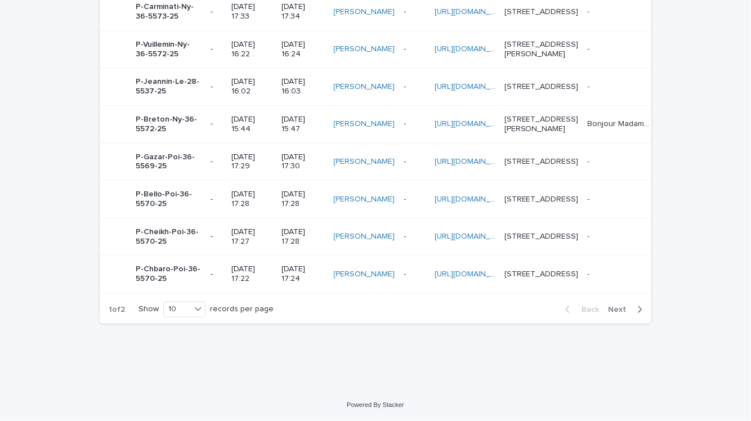
scroll to position [581, 0]
click at [244, 256] on td "[DATE] 17:22" at bounding box center [252, 275] width 50 height 38
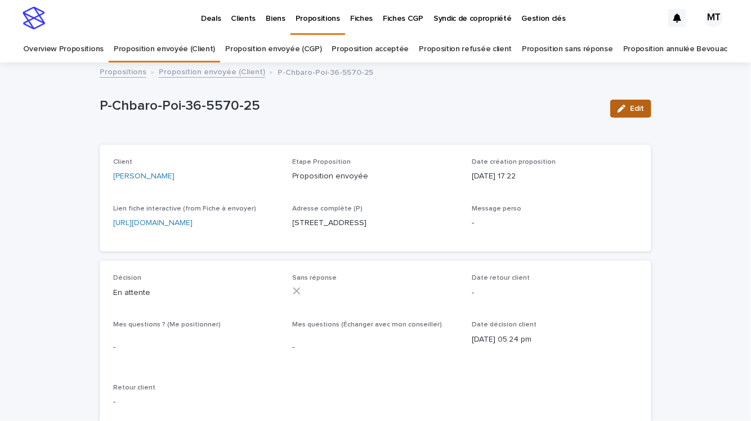
click at [643, 109] on span "Edit" at bounding box center [637, 109] width 14 height 8
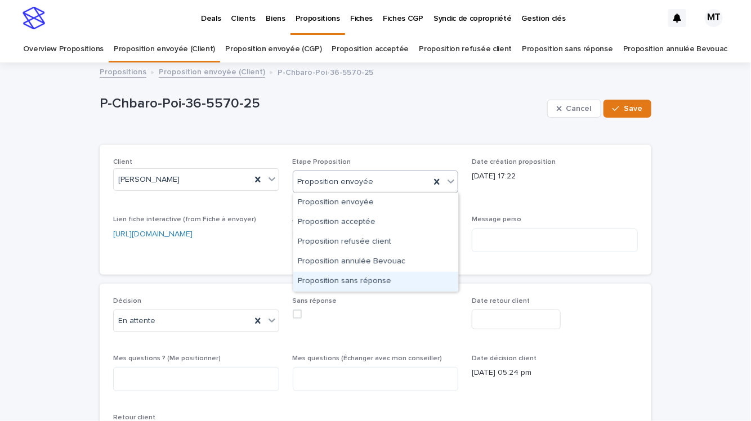
click at [328, 281] on div "Proposition sans réponse" at bounding box center [375, 282] width 165 height 20
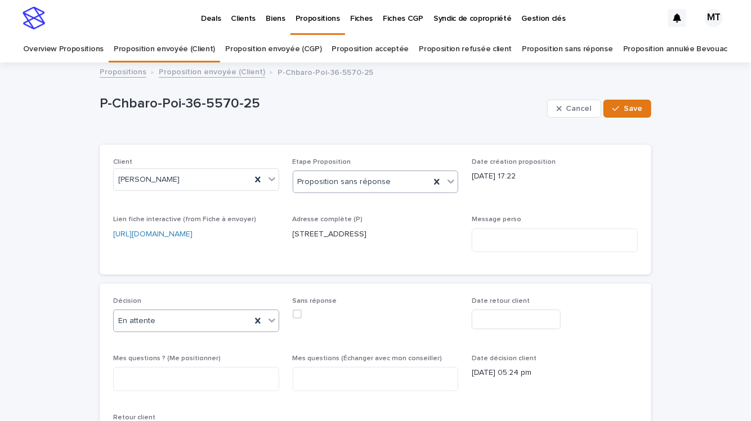
click at [219, 320] on div "En attente" at bounding box center [182, 321] width 137 height 19
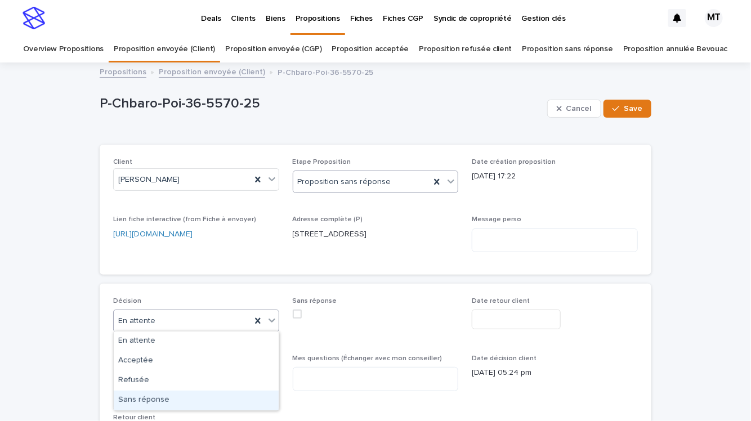
click at [218, 394] on div "Sans réponse" at bounding box center [196, 401] width 165 height 20
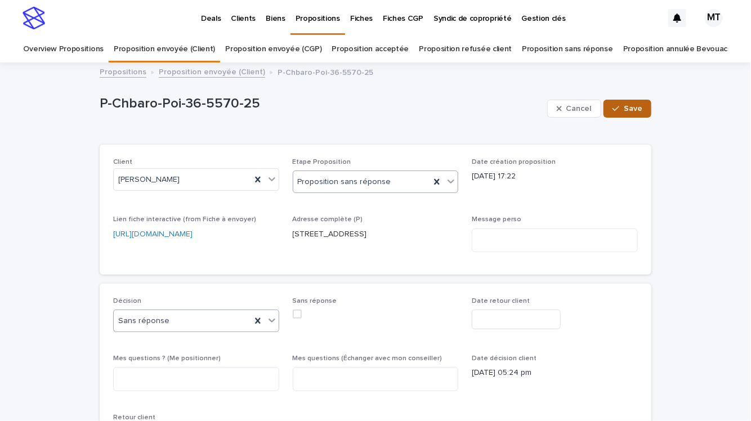
click at [633, 115] on button "Save" at bounding box center [628, 109] width 48 height 18
